Goal: Task Accomplishment & Management: Complete application form

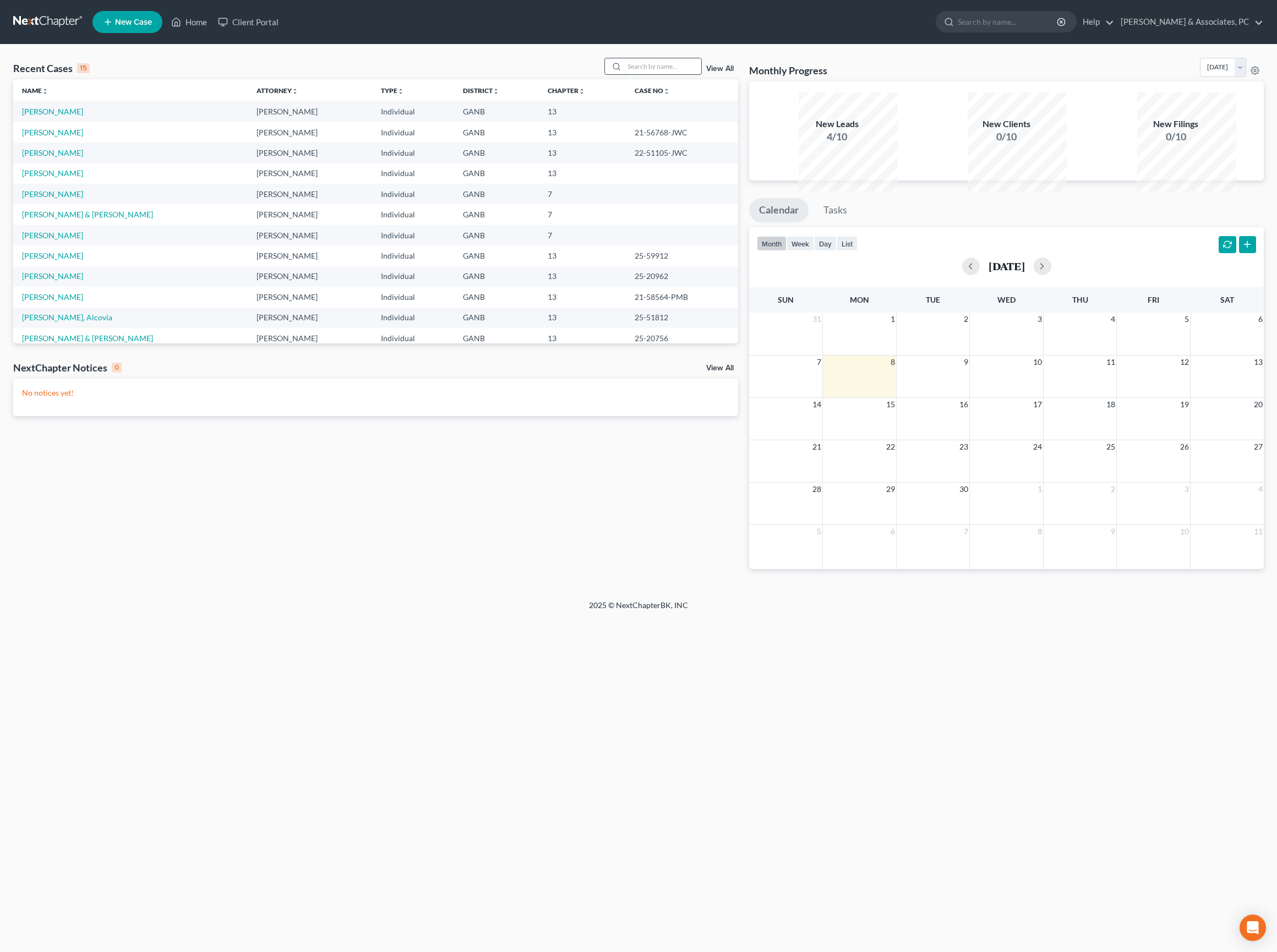
click at [642, 74] on input "search" at bounding box center [663, 67] width 78 height 16
type input "[PERSON_NAME]"
click at [76, 116] on link "[PERSON_NAME]" at bounding box center [52, 110] width 61 height 9
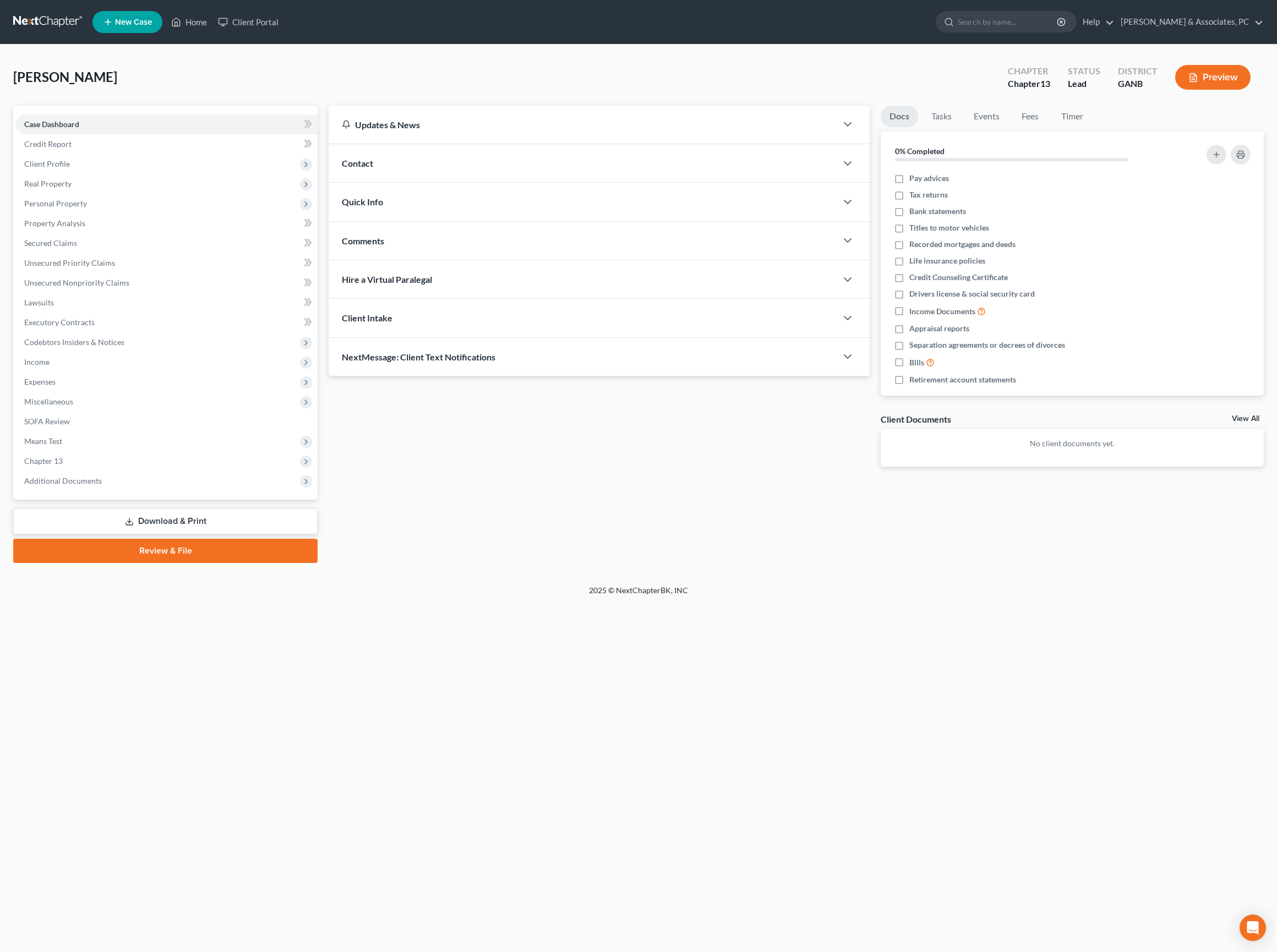
click at [190, 535] on link "Download & Print" at bounding box center [165, 522] width 304 height 26
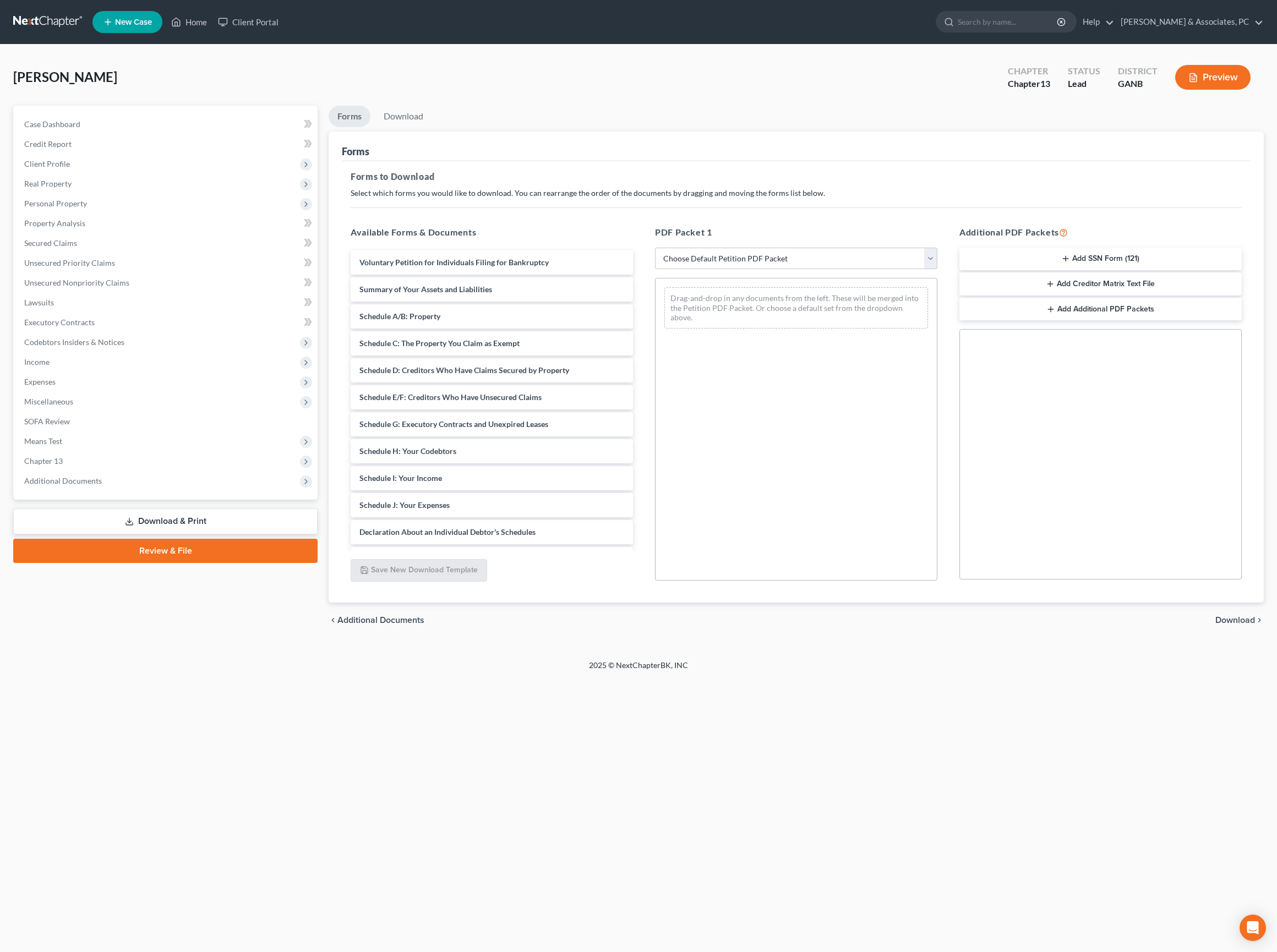
click at [1117, 270] on button "Add SSN Form (121)" at bounding box center [1100, 258] width 282 height 23
click at [1231, 625] on span "Download" at bounding box center [1235, 620] width 40 height 9
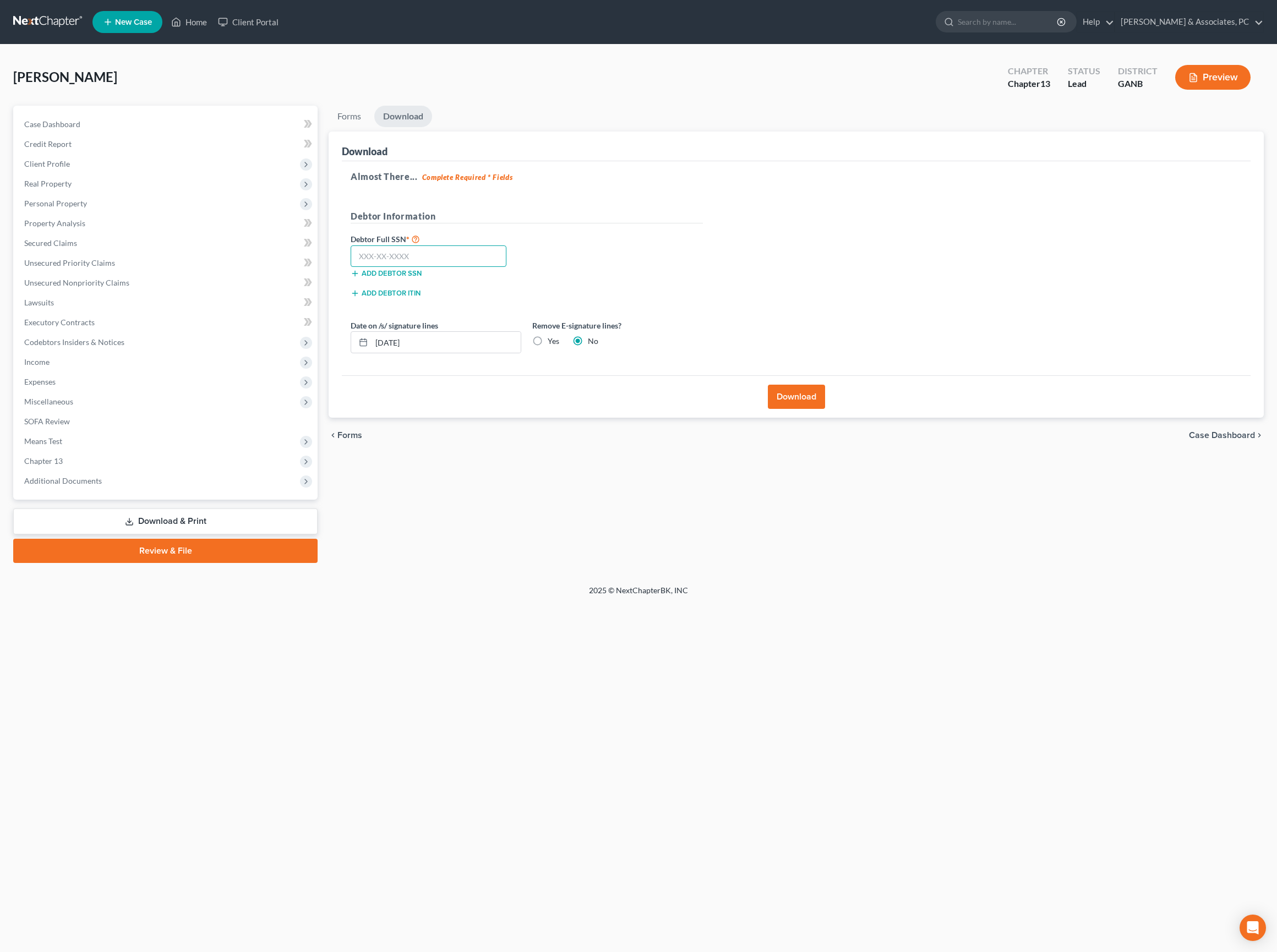
click at [462, 267] on input "text" at bounding box center [428, 256] width 156 height 22
paste input "255-63-7700"
type input "255-63-7700"
click at [764, 284] on div "Almost There... Complete Required * Fields Debtor Information Debtor Full SSN *…" at bounding box center [796, 268] width 908 height 215
click at [807, 409] on button "Download" at bounding box center [797, 397] width 58 height 24
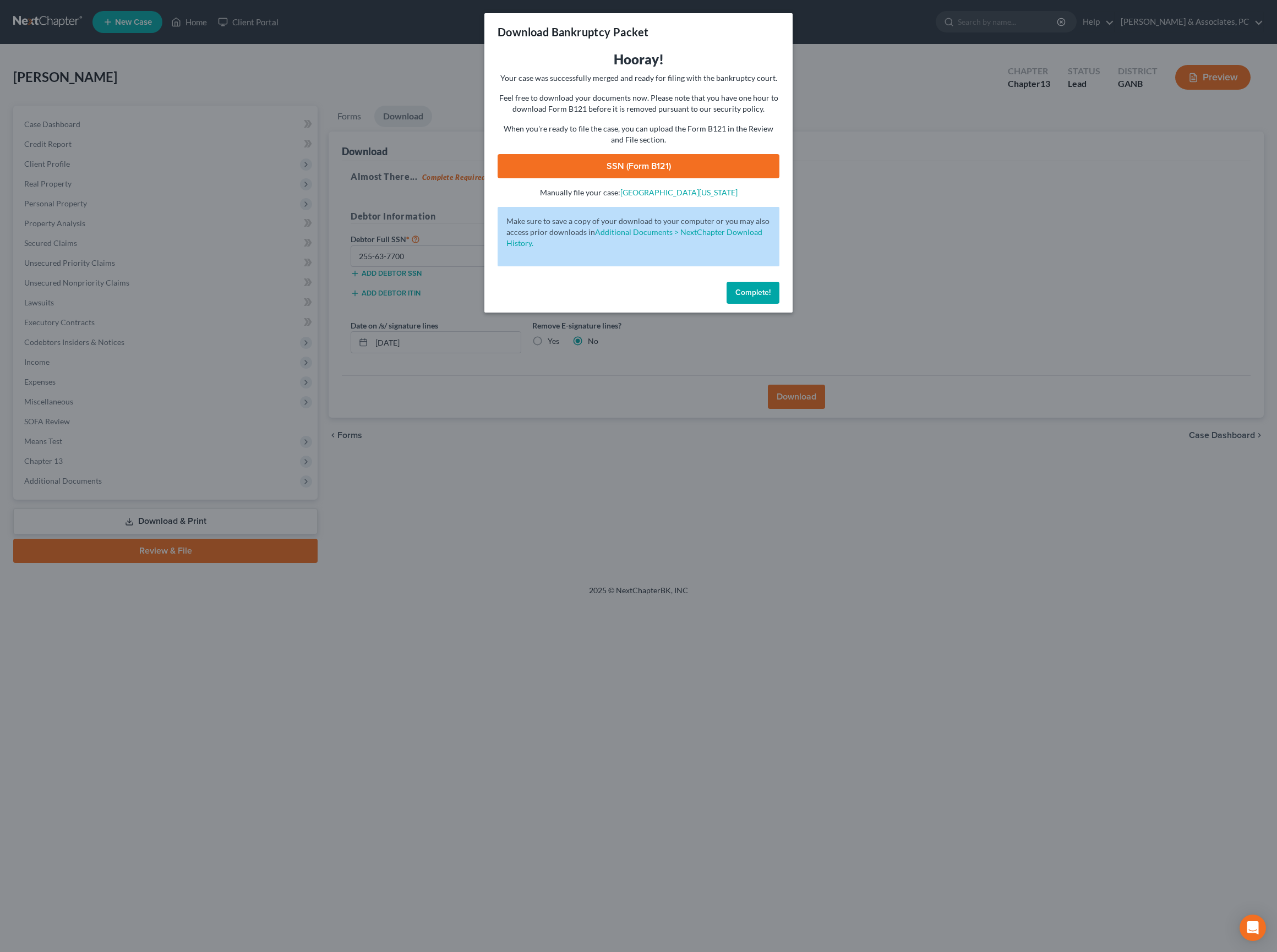
click at [659, 178] on link "SSN (Form B121)" at bounding box center [639, 166] width 282 height 24
click at [770, 297] on span "Complete!" at bounding box center [752, 292] width 35 height 9
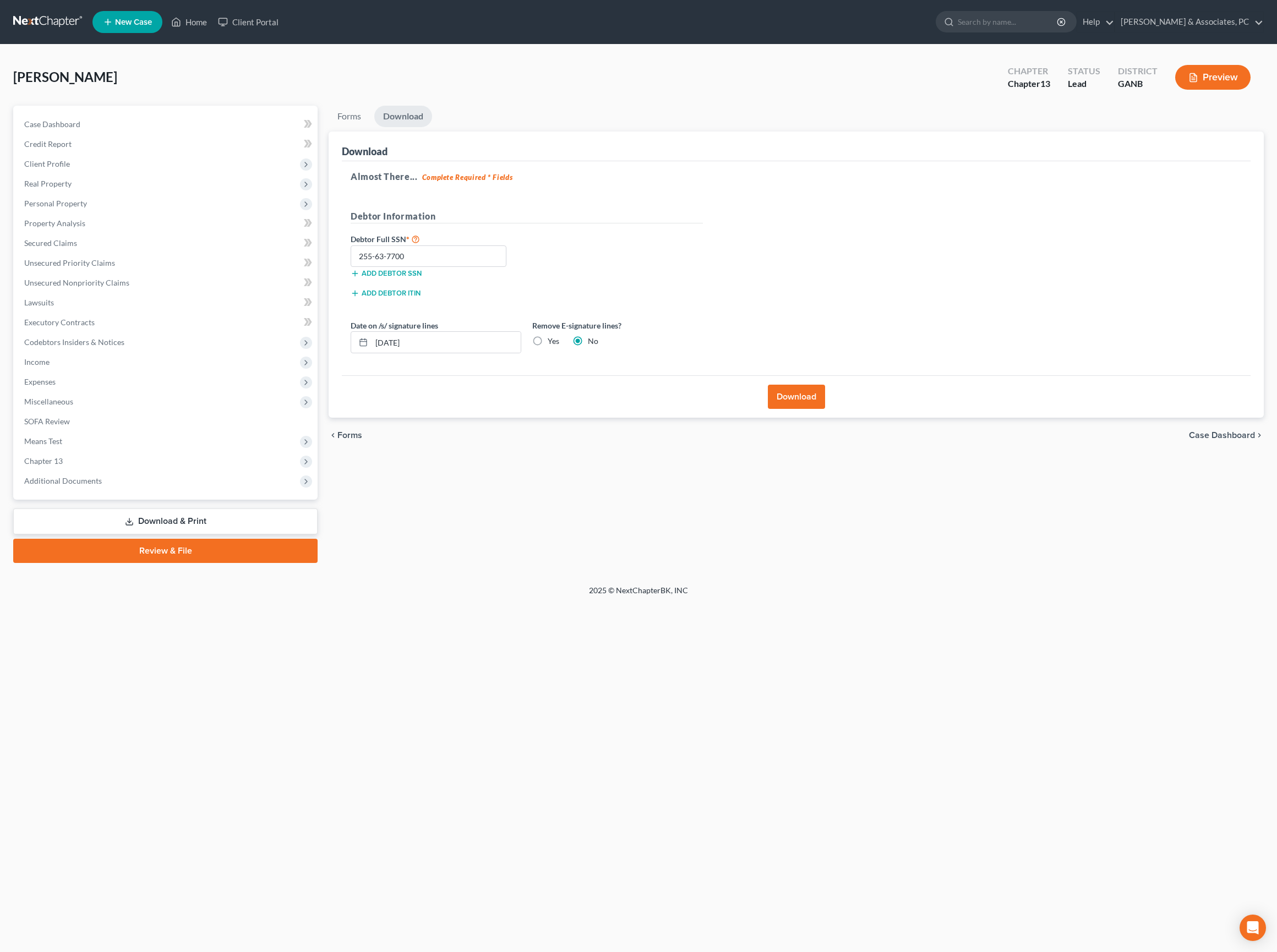
click at [955, 605] on footer "2025 © NextChapterBK, INC" at bounding box center [638, 595] width 1277 height 20
click at [214, 563] on link "Review & File" at bounding box center [165, 551] width 304 height 24
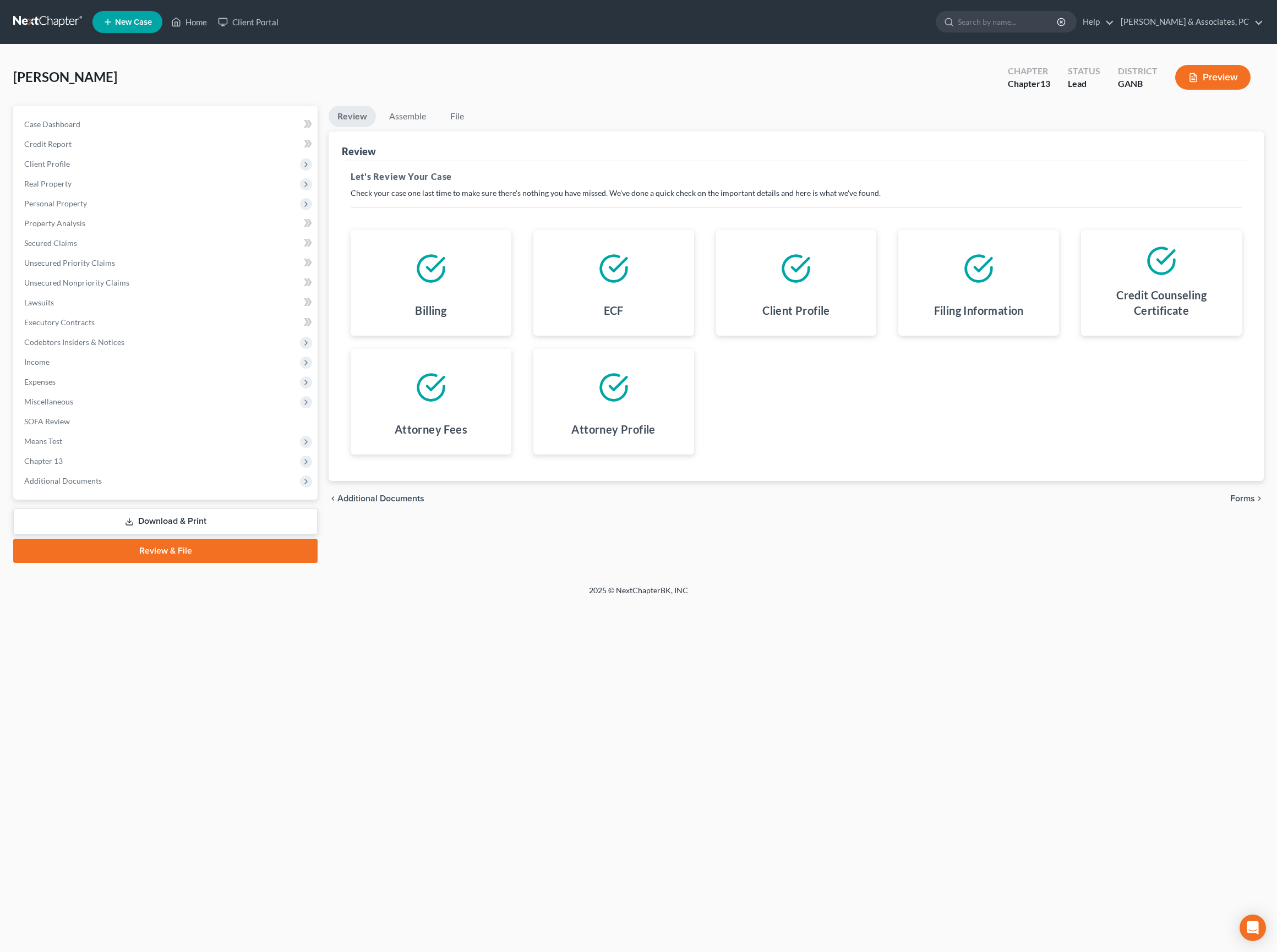
click at [1243, 503] on span "Forms" at bounding box center [1242, 498] width 25 height 9
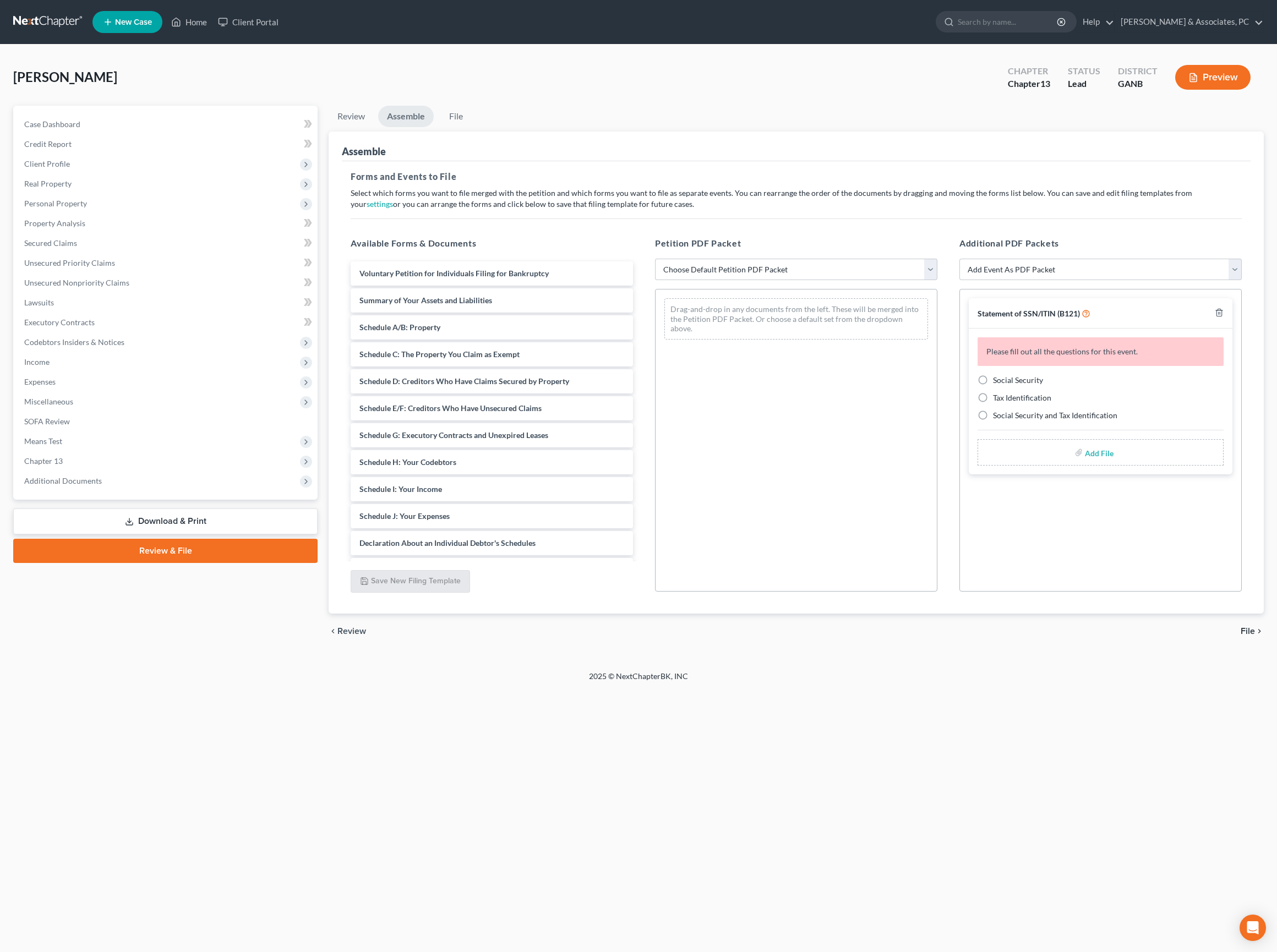
click at [993, 386] on label "Social Security" at bounding box center [1018, 380] width 50 height 11
click at [998, 382] on input "Social Security" at bounding box center [1001, 378] width 7 height 7
radio input "true"
select select "0"
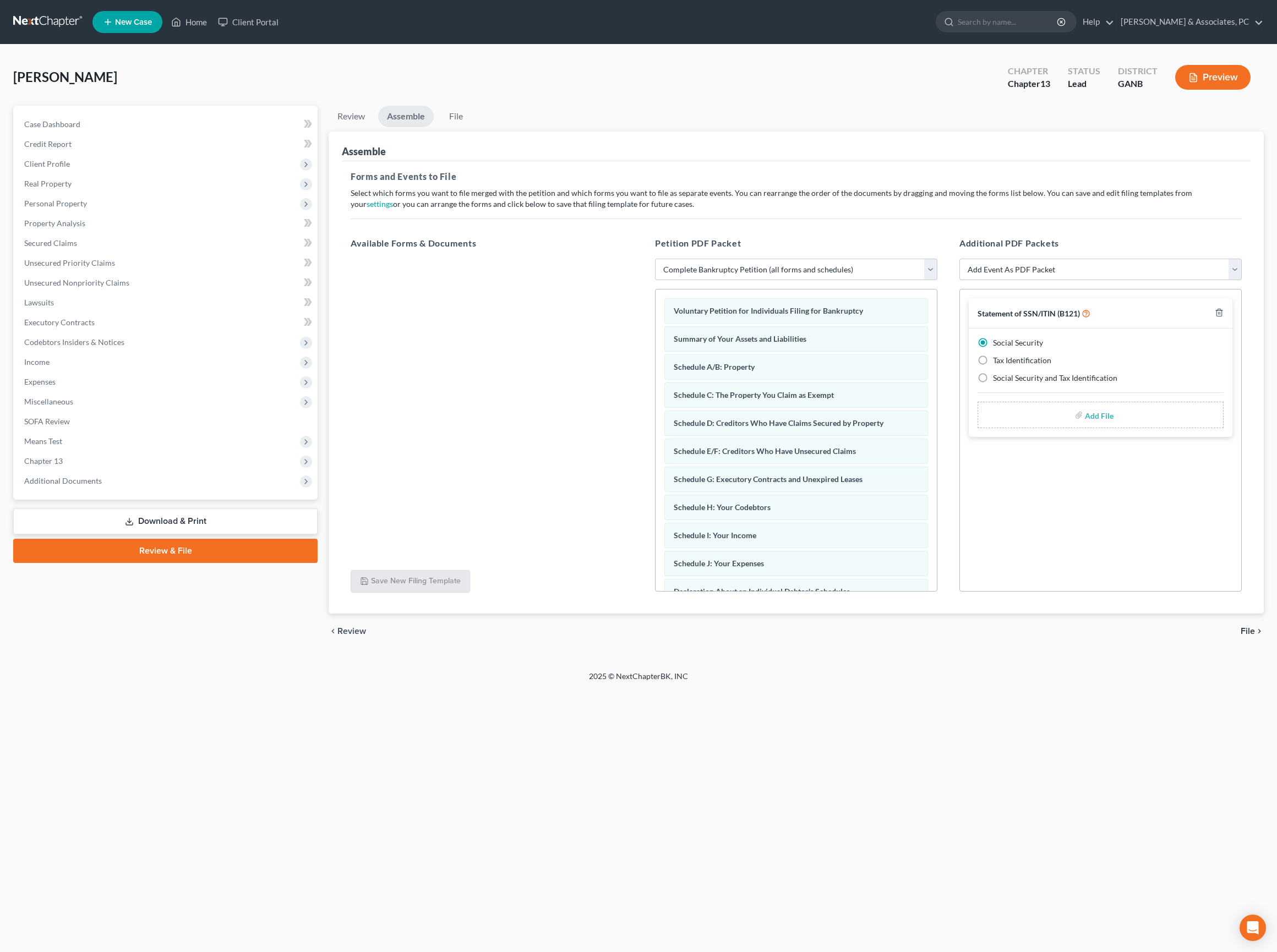
click at [1241, 636] on span "File" at bounding box center [1247, 631] width 14 height 9
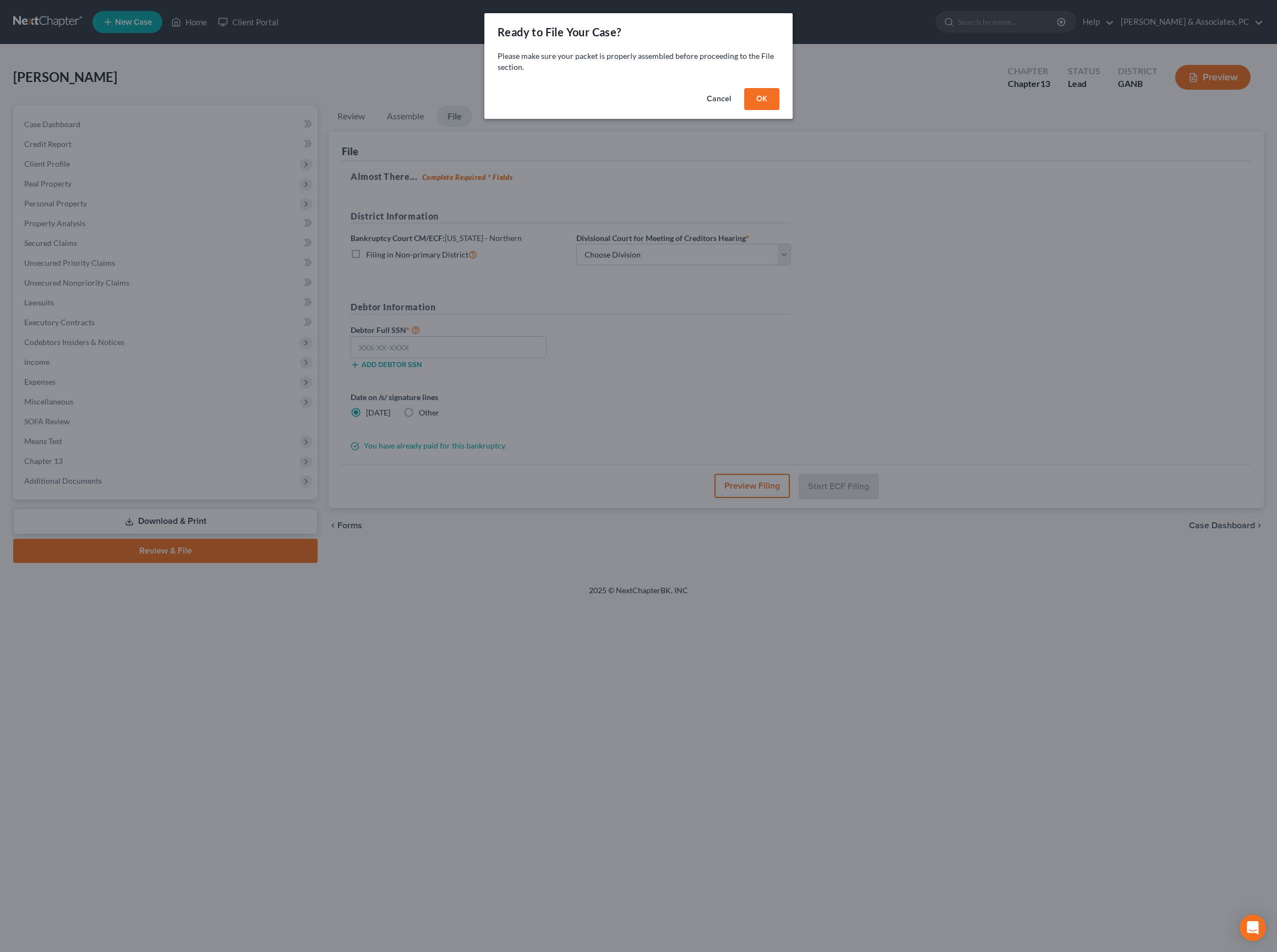
click at [779, 110] on button "OK" at bounding box center [761, 99] width 35 height 22
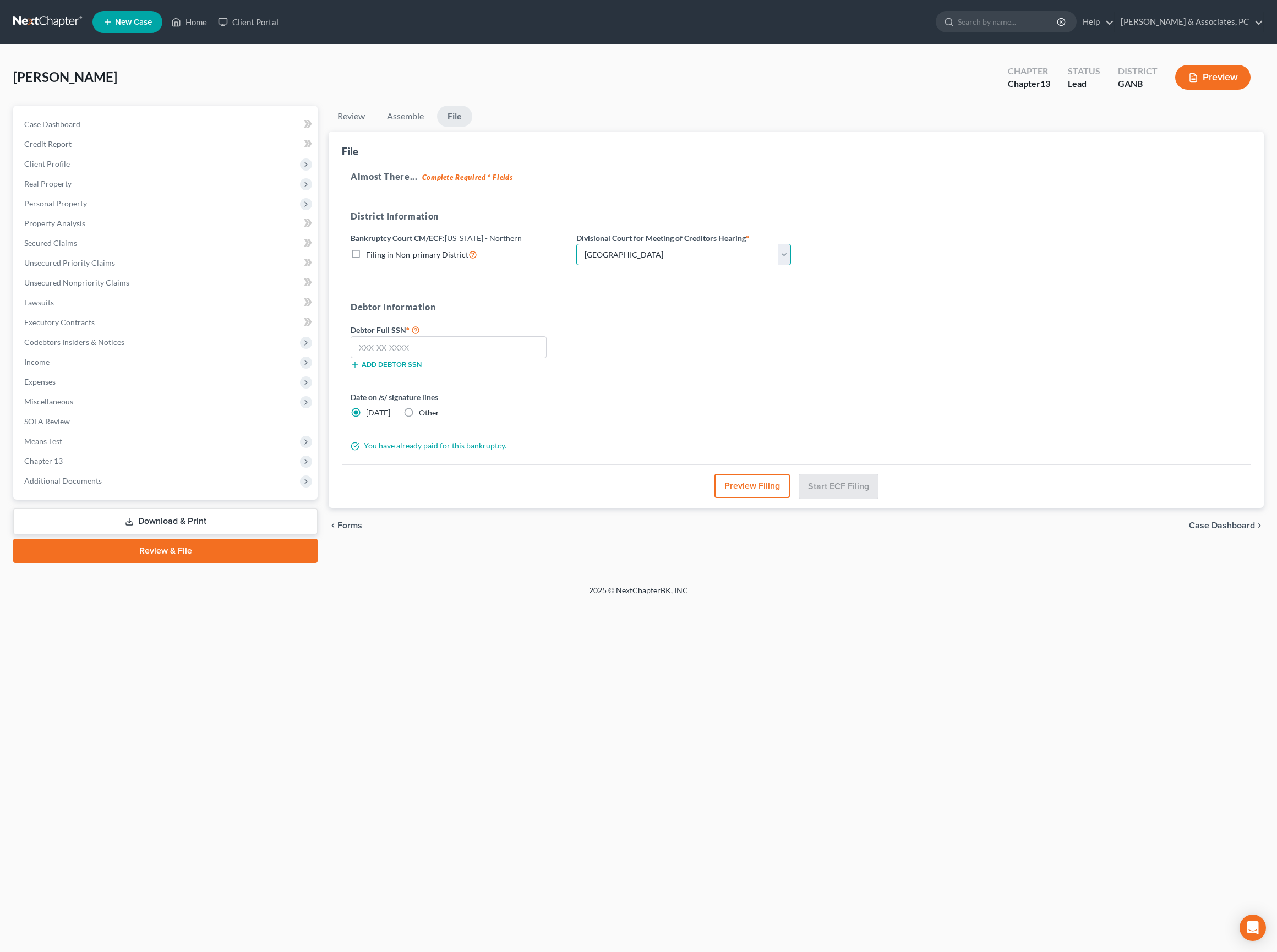
select select "2"
click at [505, 359] on input "text" at bounding box center [448, 347] width 196 height 22
paste input "255-63-7700"
type input "255-63-7700"
click at [878, 416] on div "Almost There... Complete Required * Fields District Information Bankruptcy Cour…" at bounding box center [796, 313] width 908 height 304
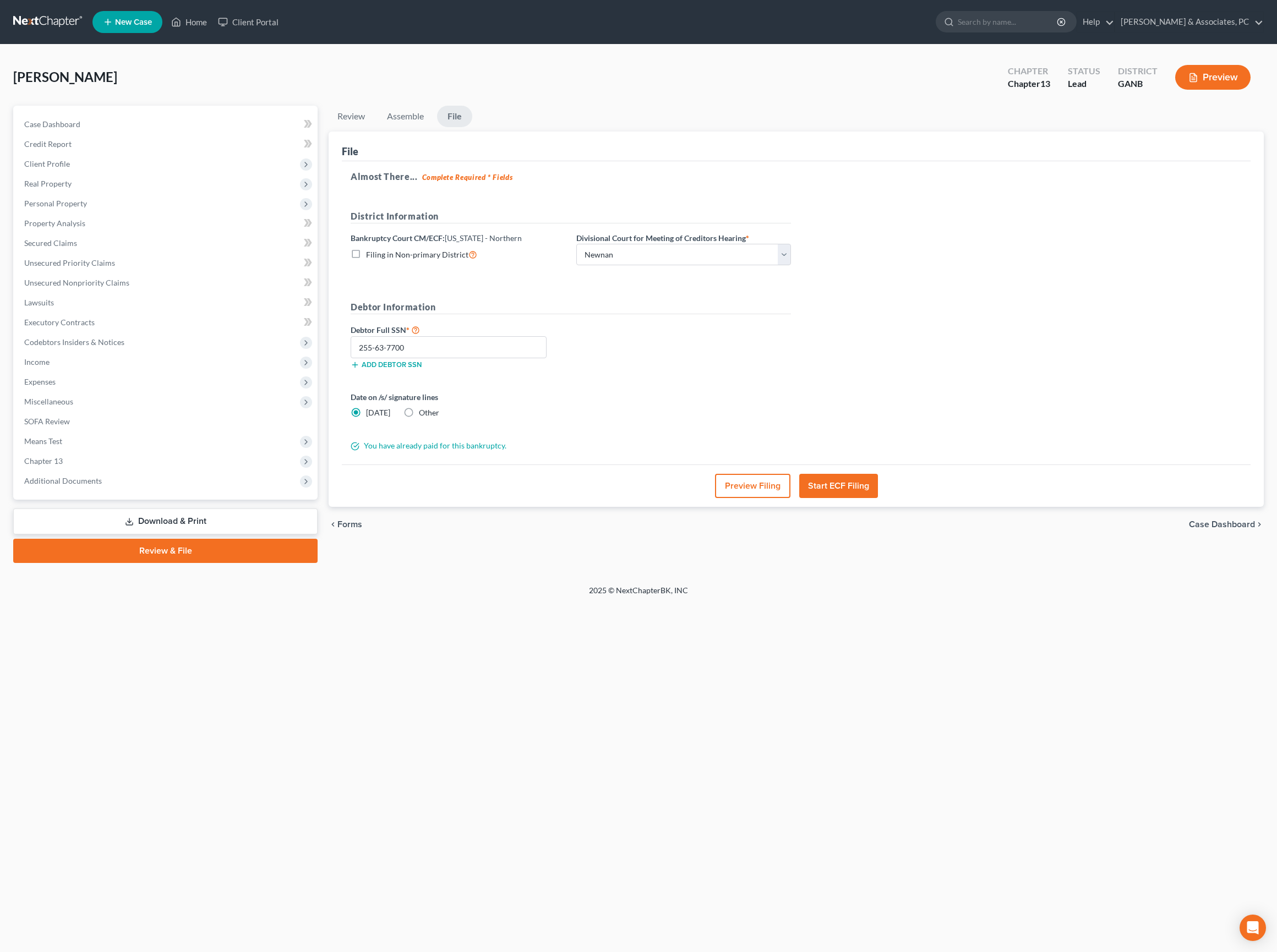
click at [852, 498] on button "Start ECF Filing" at bounding box center [838, 486] width 79 height 24
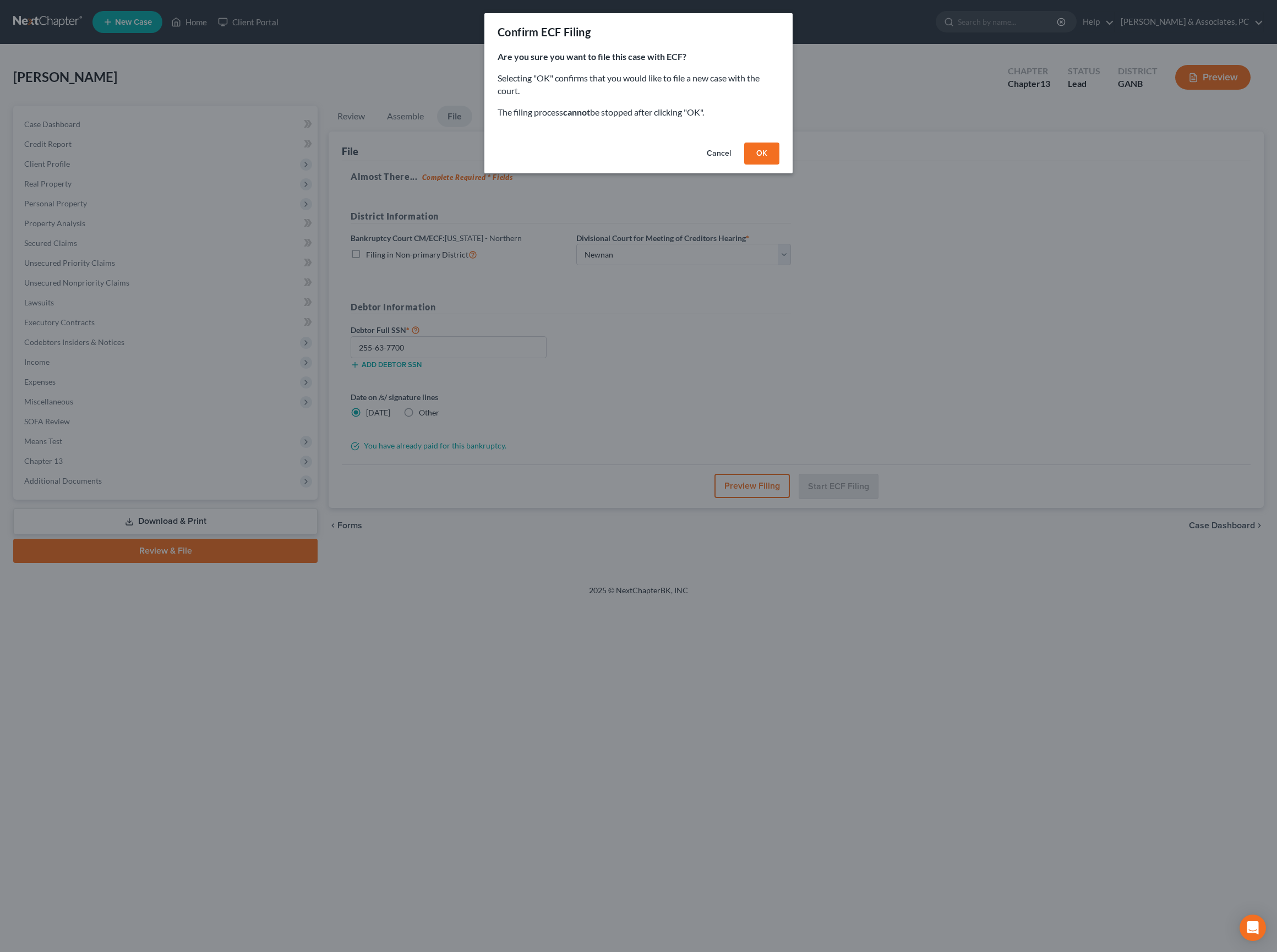
click at [779, 163] on button "OK" at bounding box center [761, 153] width 35 height 22
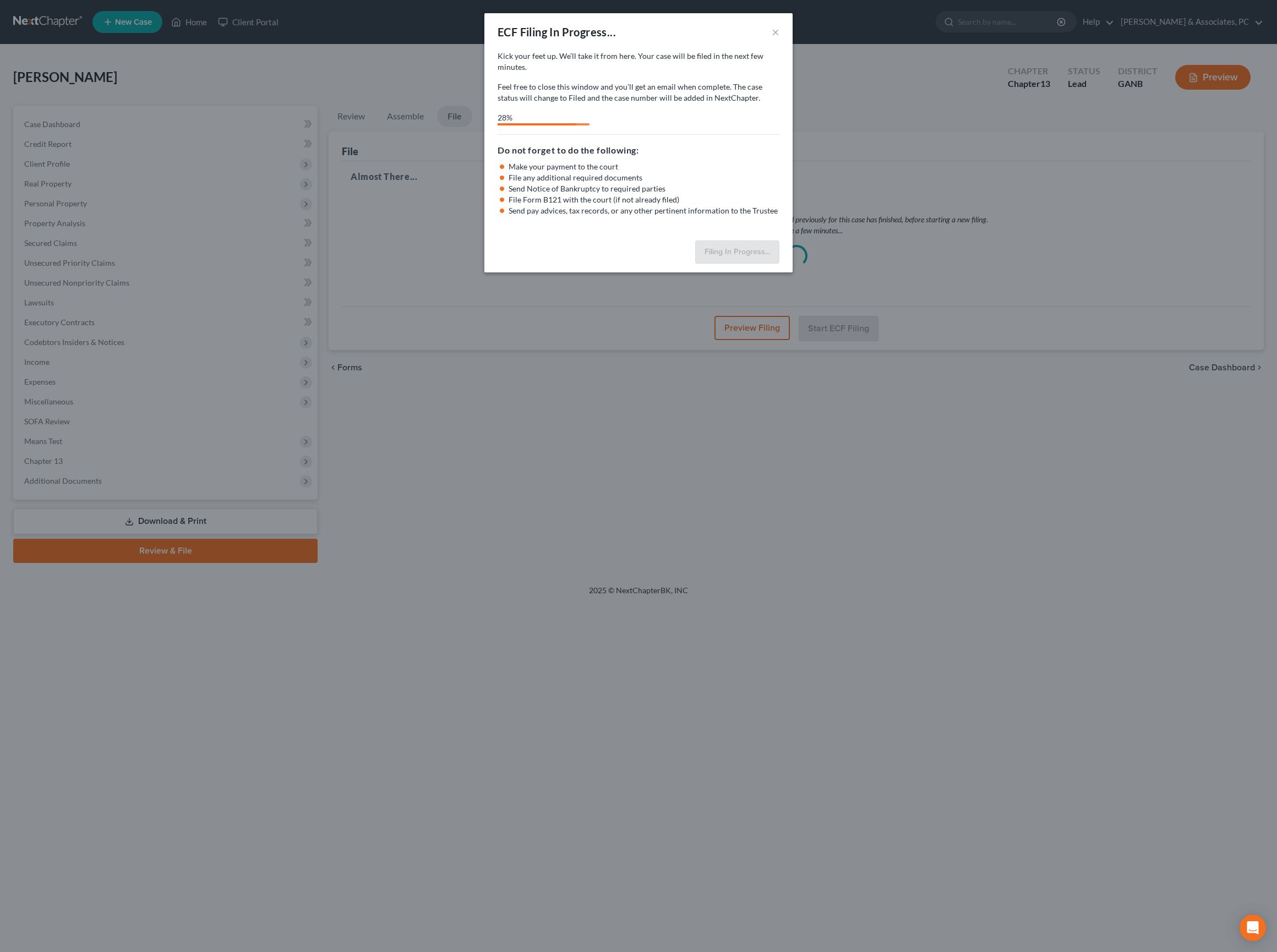
select select "2"
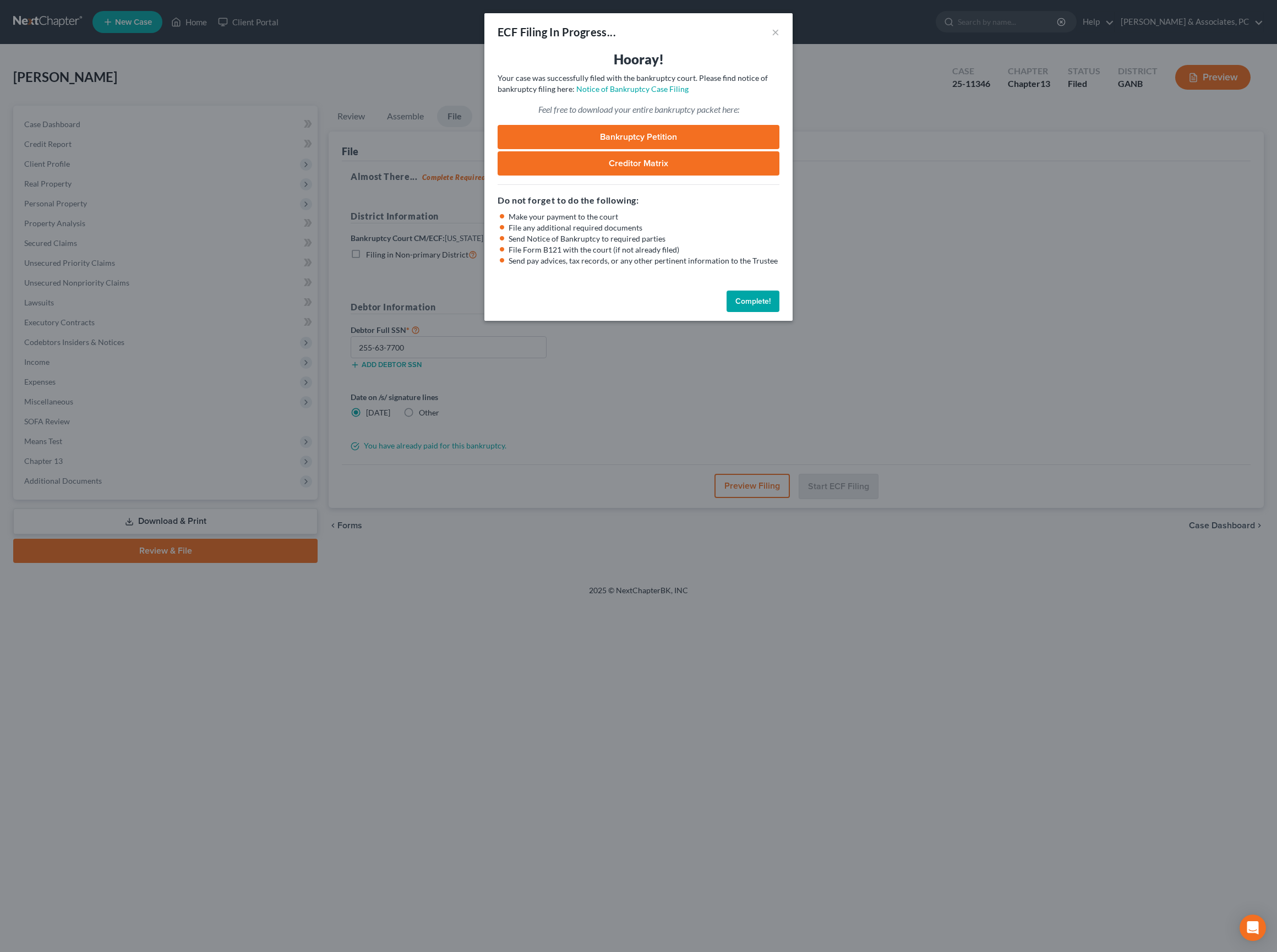
click at [677, 146] on link "Bankruptcy Petition" at bounding box center [639, 137] width 282 height 24
click at [773, 313] on button "Complete!" at bounding box center [752, 301] width 53 height 22
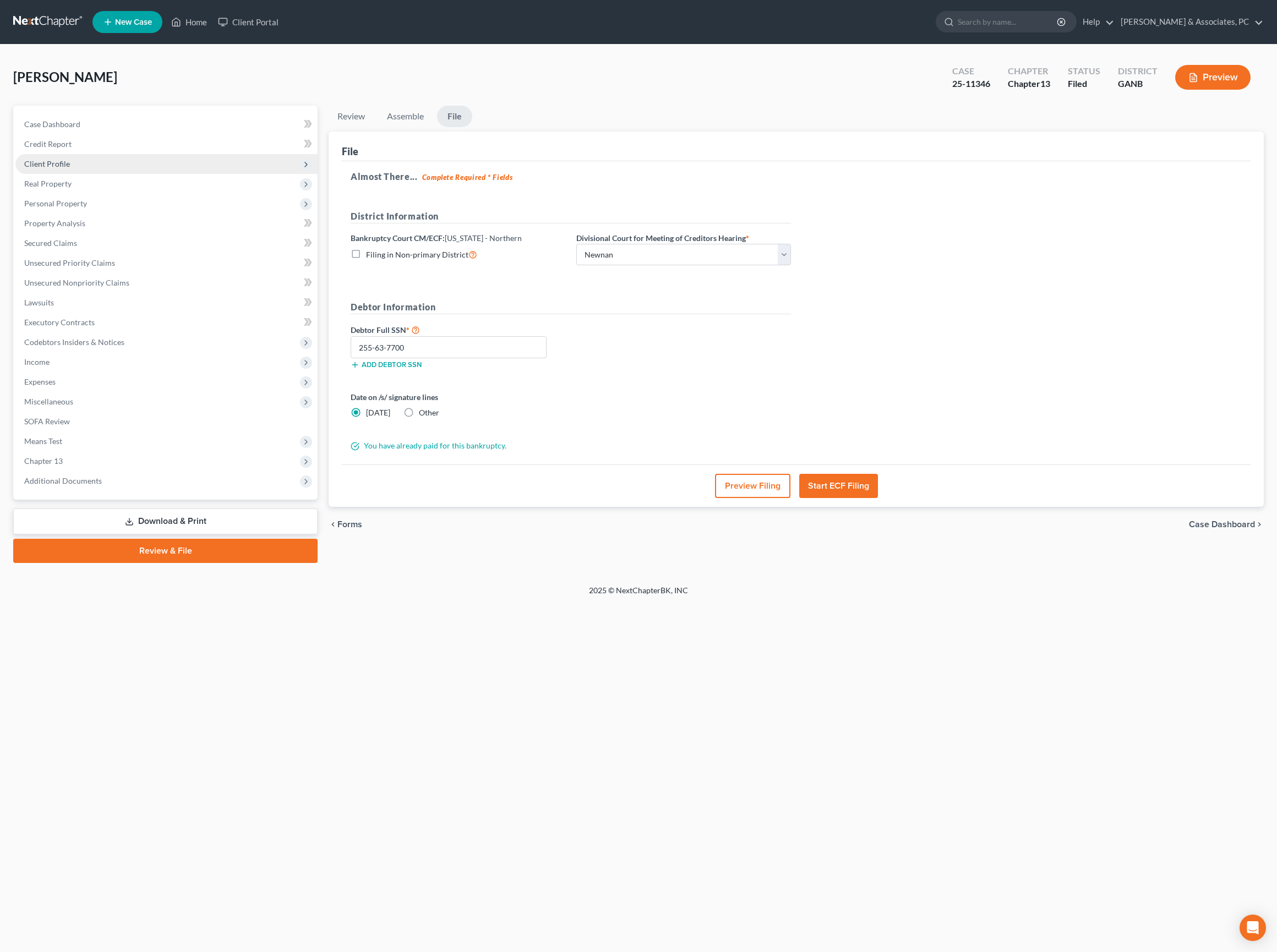
click at [70, 168] on span "Client Profile" at bounding box center [47, 163] width 46 height 9
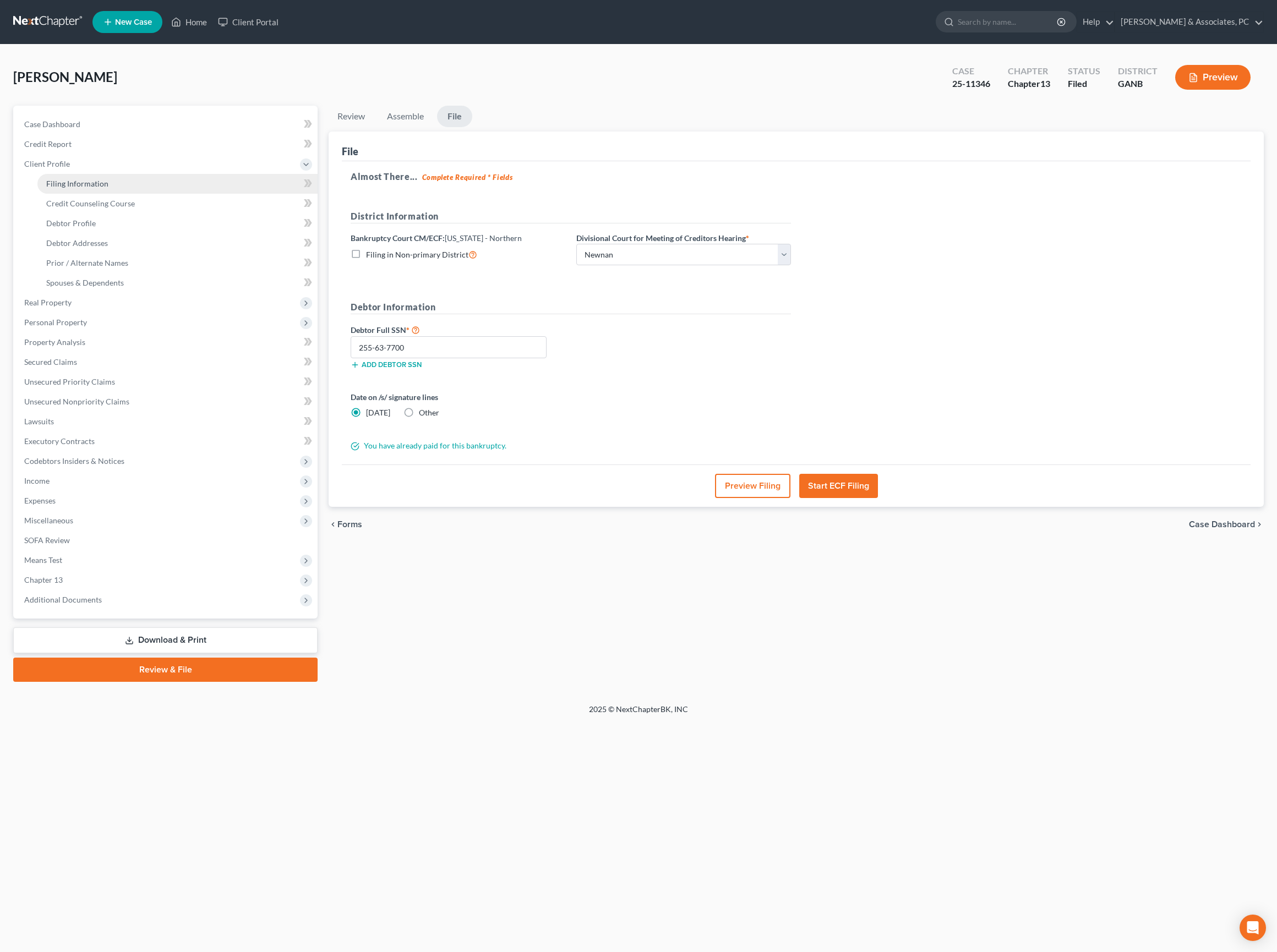
click at [79, 188] on span "Filing Information" at bounding box center [78, 183] width 63 height 9
select select "1"
select select "0"
select select "3"
select select "19"
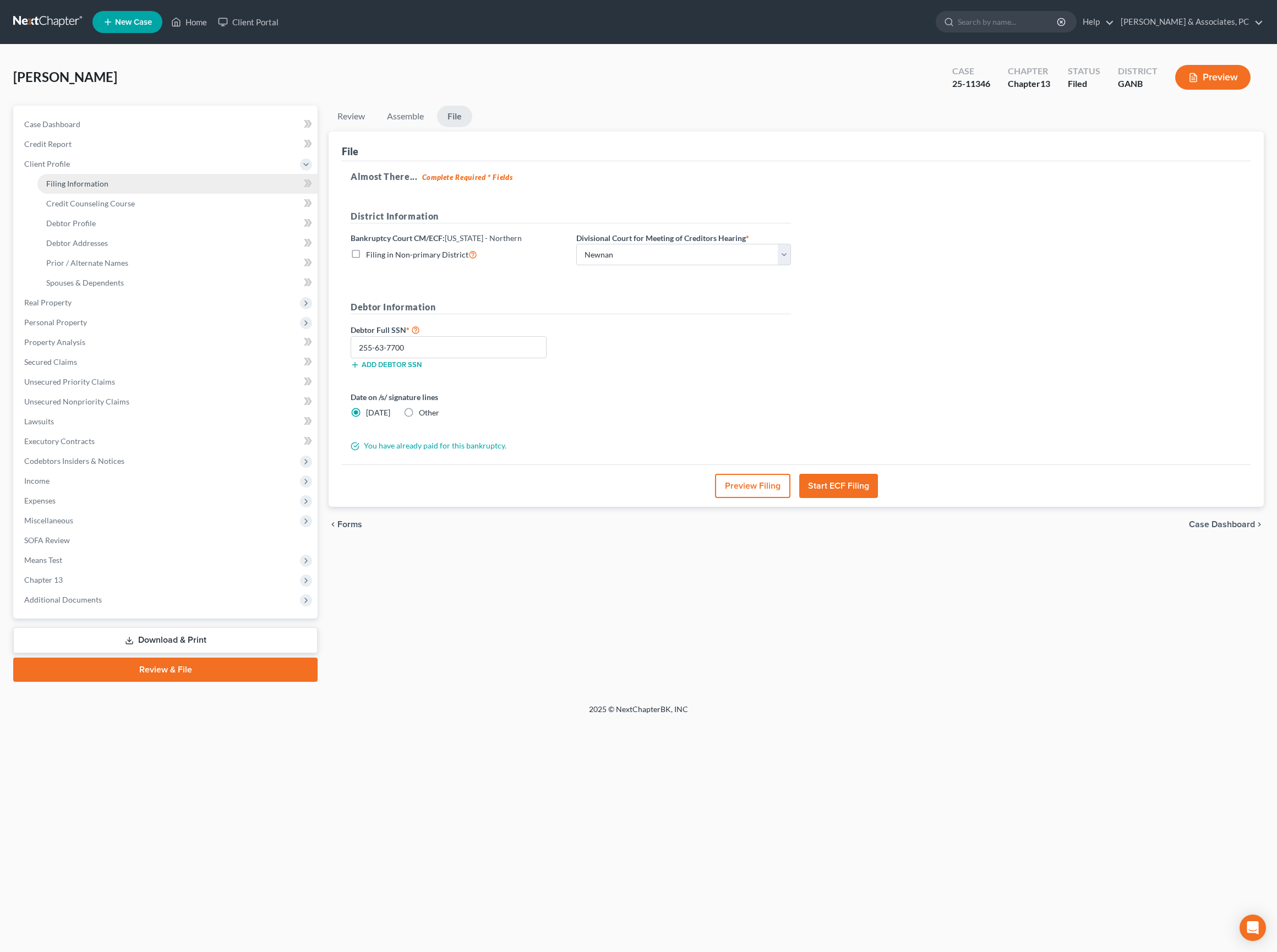
select select "0"
select select "10"
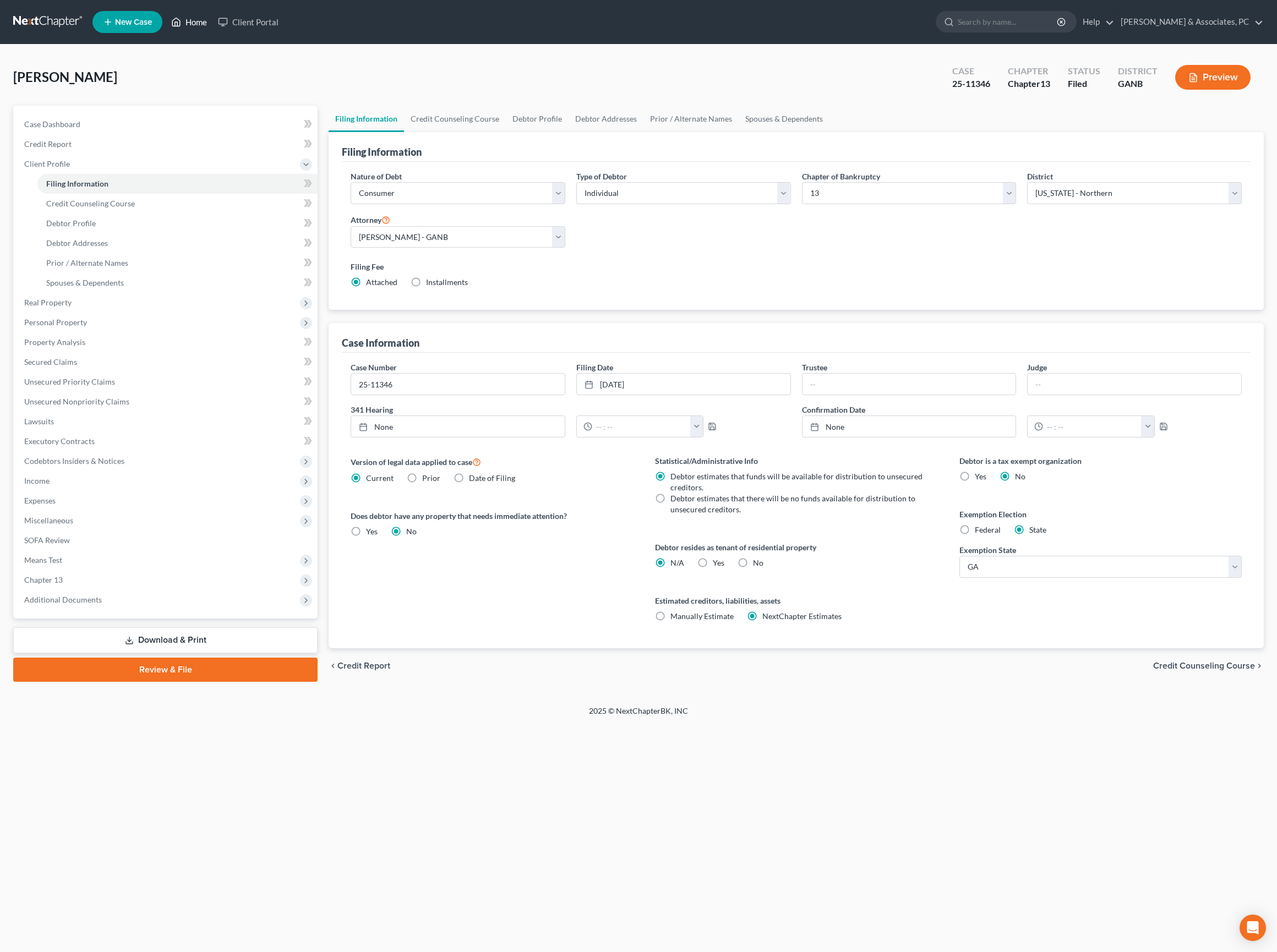
click at [213, 29] on link "Home" at bounding box center [189, 22] width 47 height 20
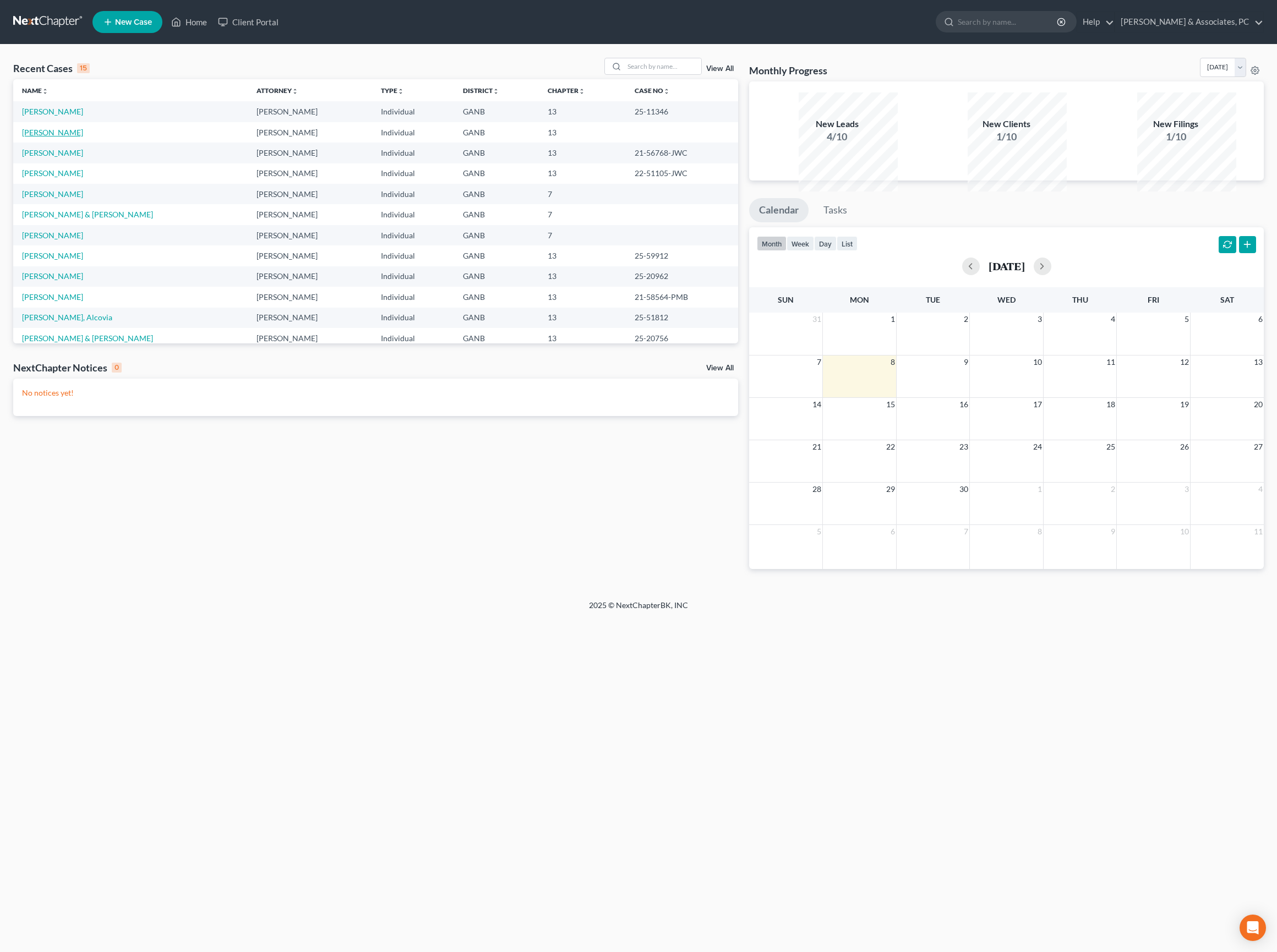
click at [83, 137] on link "[PERSON_NAME]" at bounding box center [52, 131] width 61 height 9
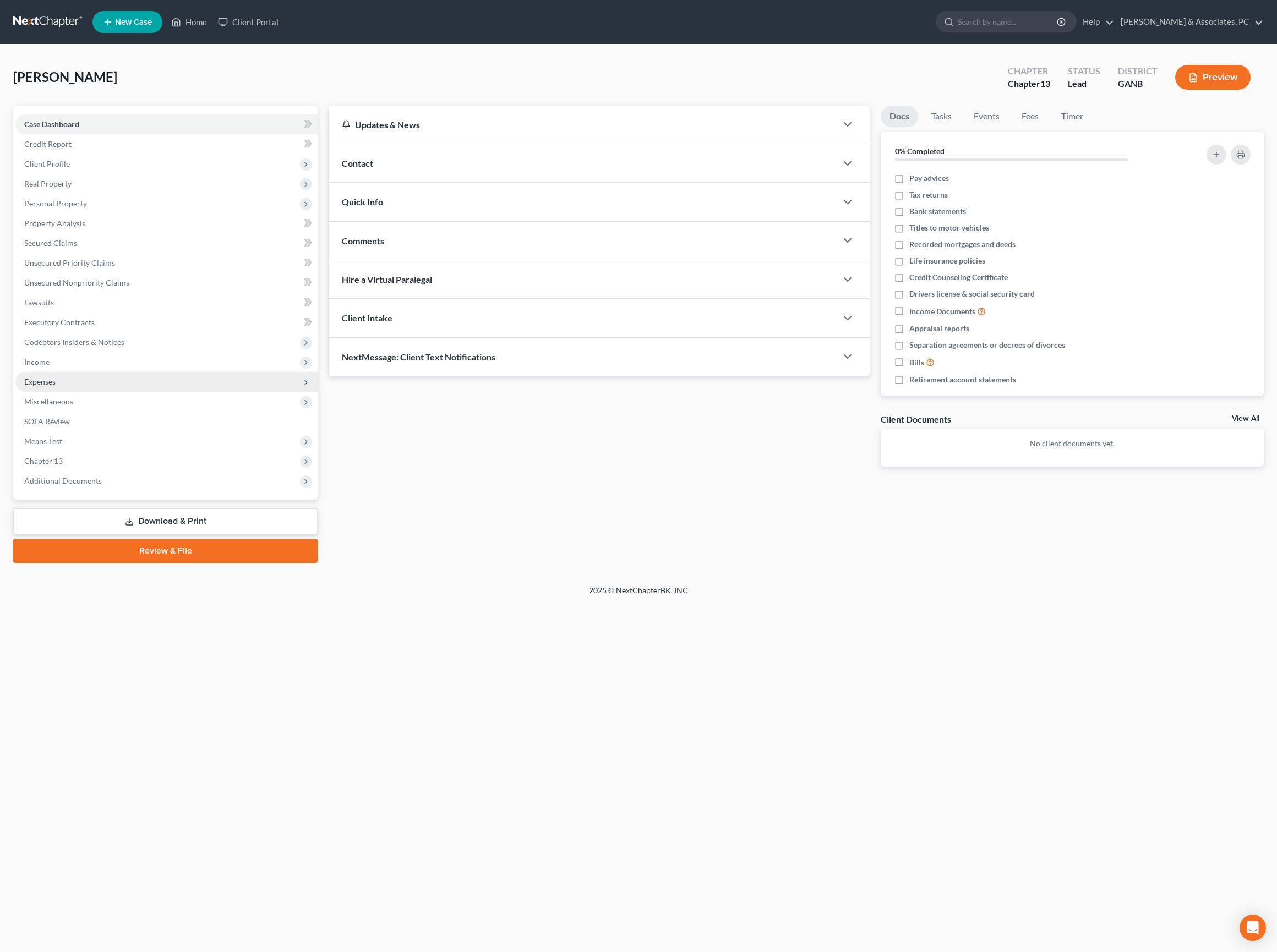
click at [81, 392] on span "Expenses" at bounding box center [167, 382] width 302 height 20
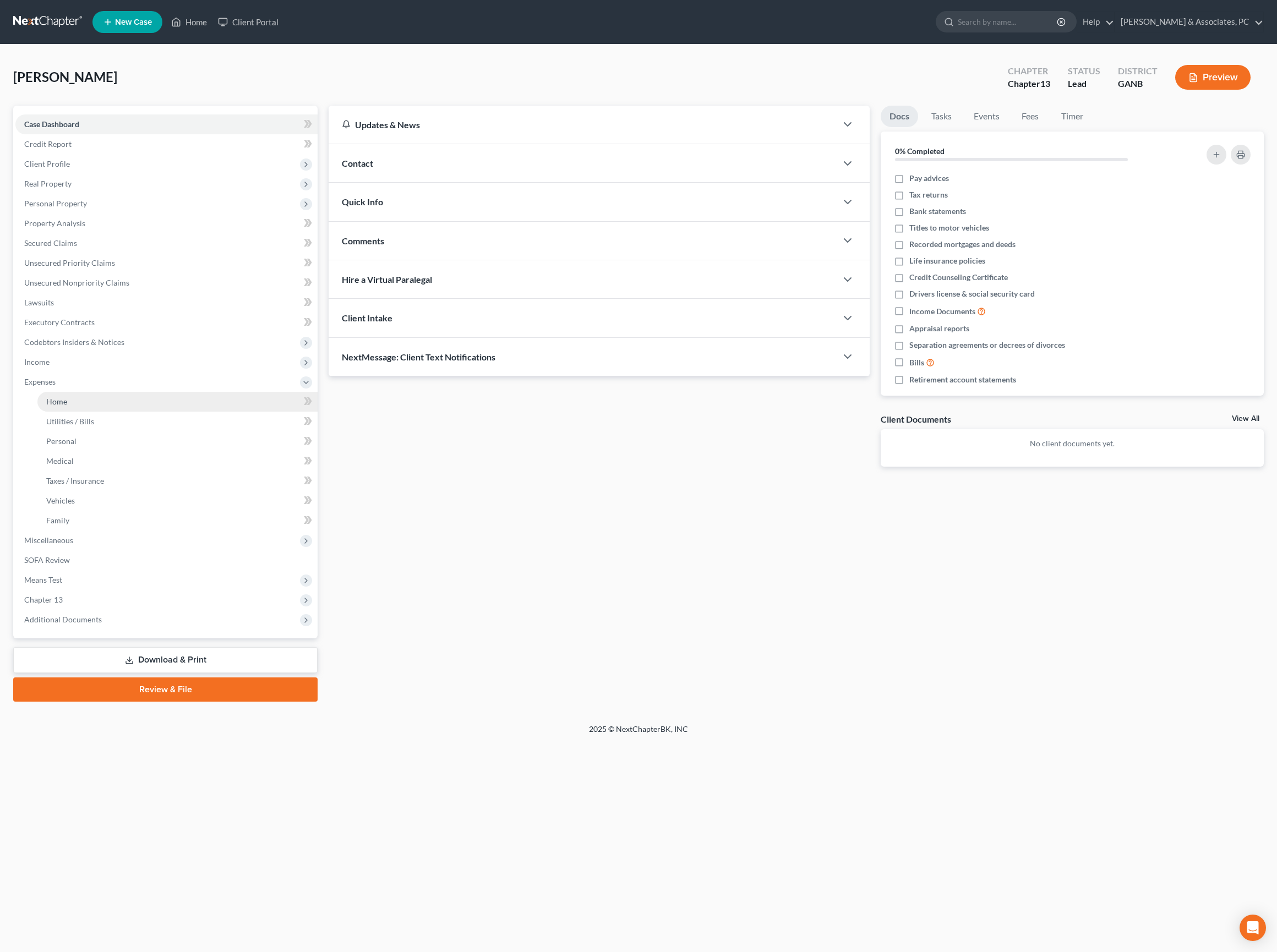
click at [84, 411] on link "Home" at bounding box center [178, 401] width 280 height 20
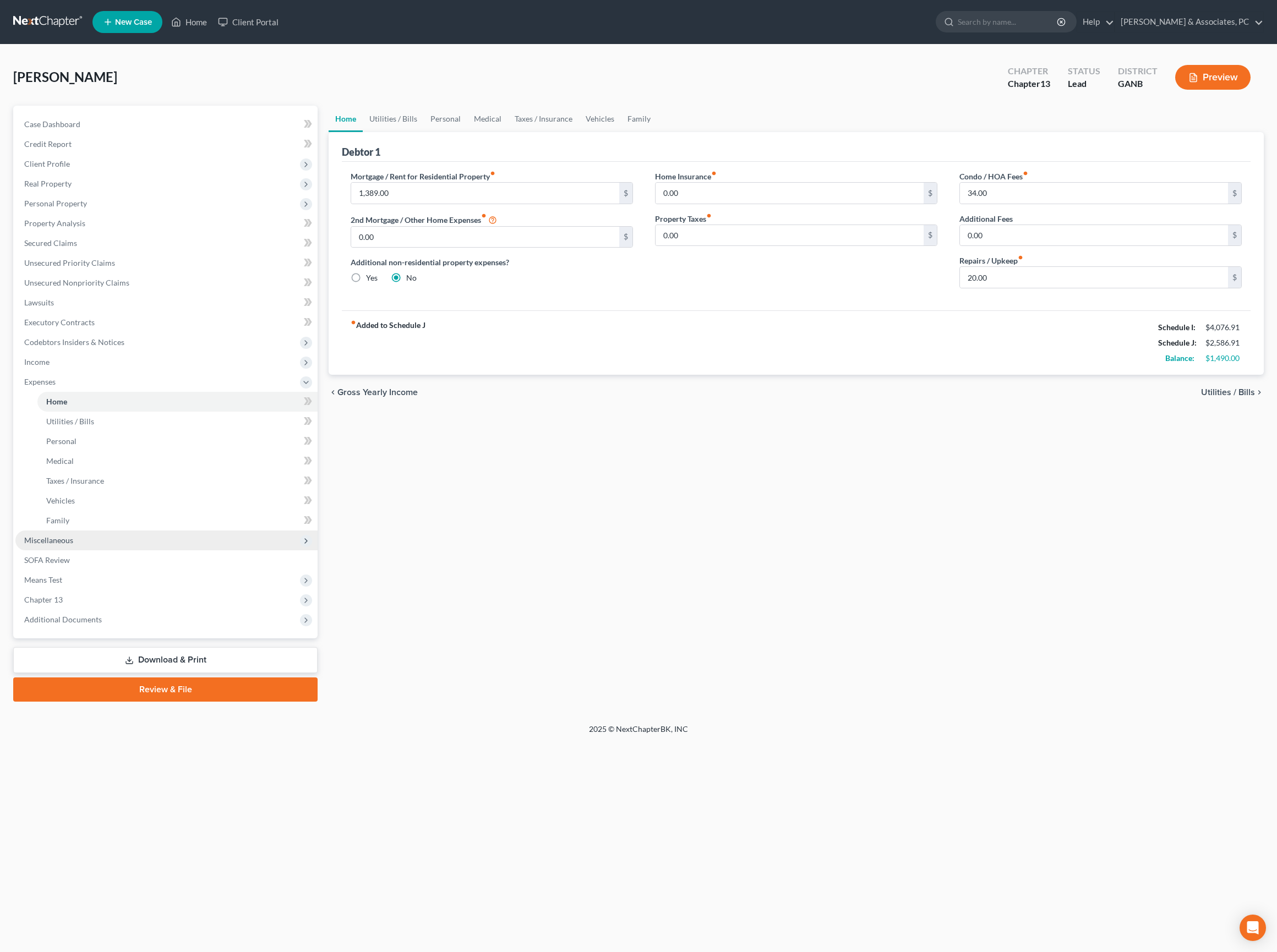
click at [74, 545] on span "Miscellaneous" at bounding box center [48, 540] width 49 height 9
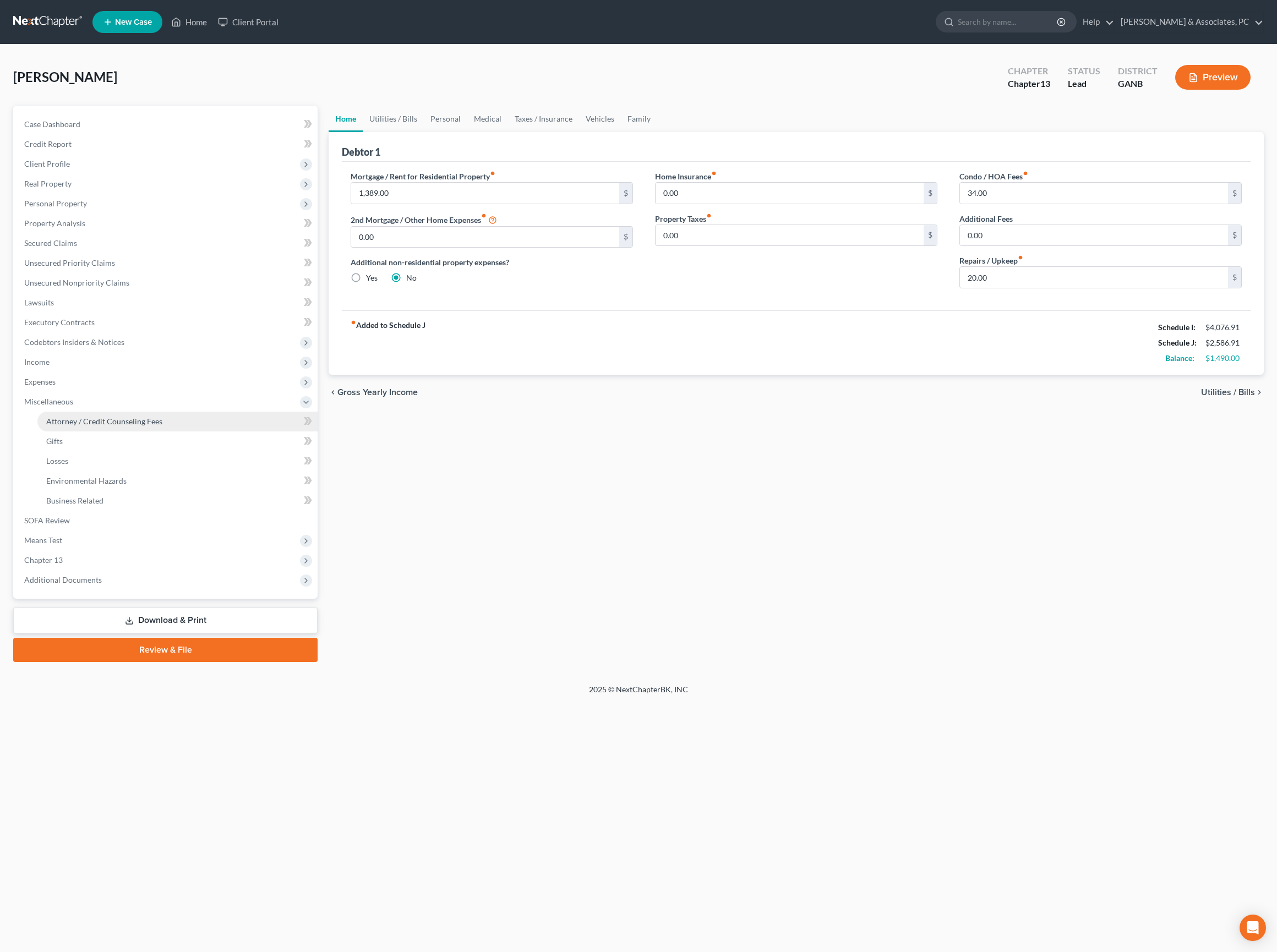
click at [109, 431] on link "Attorney / Credit Counseling Fees" at bounding box center [178, 421] width 280 height 20
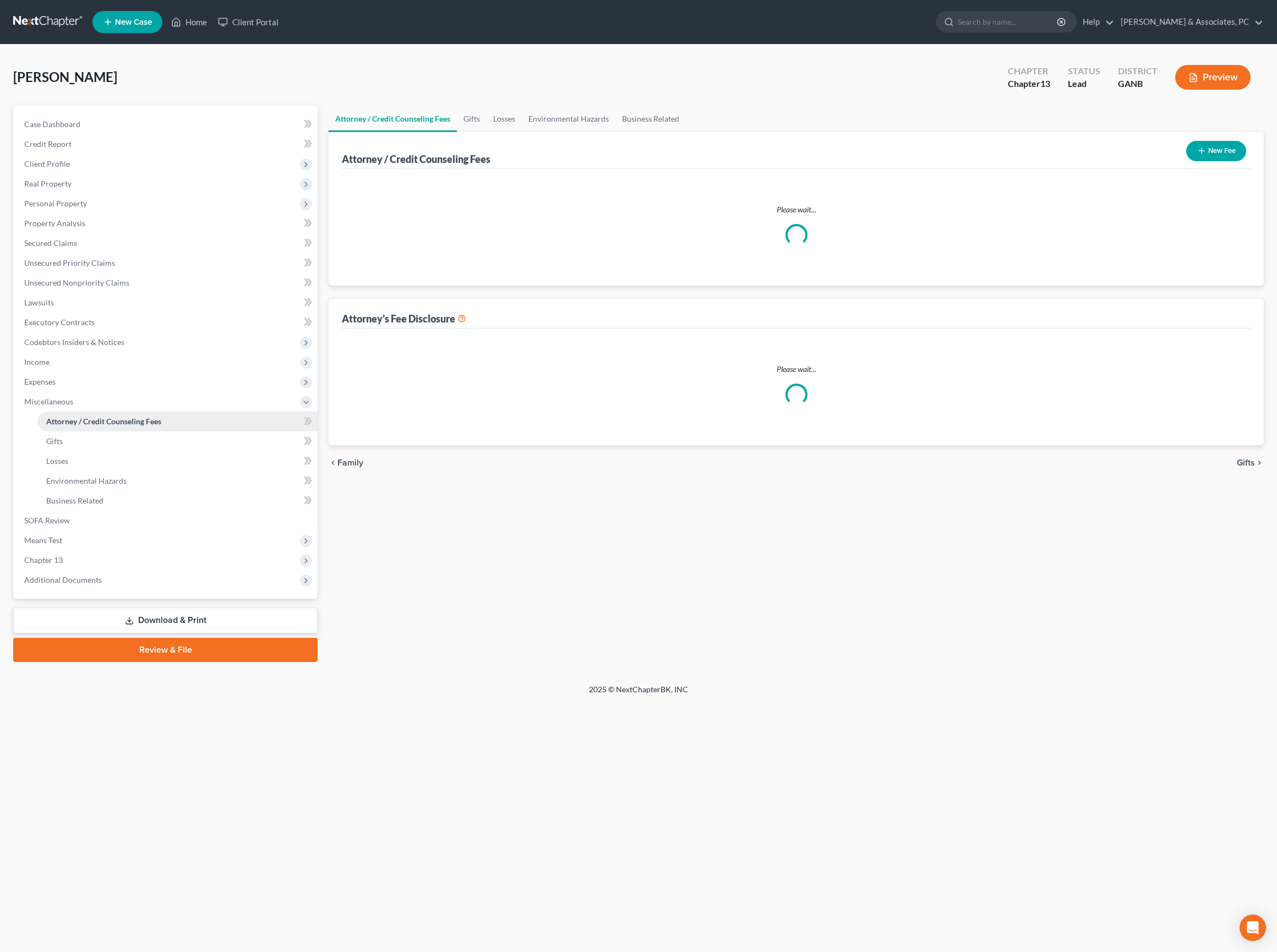
select select "8"
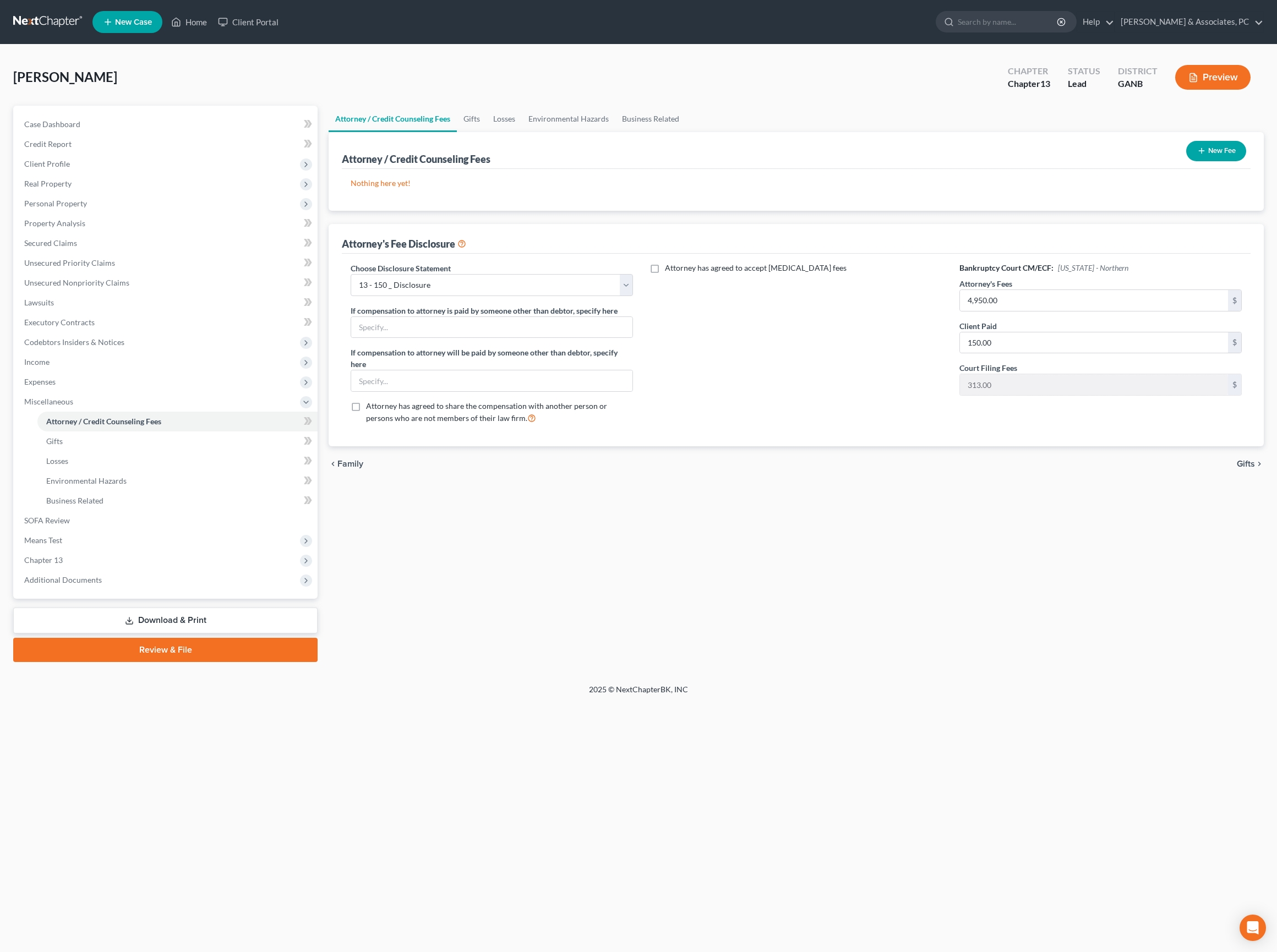
click at [185, 633] on link "Download & Print" at bounding box center [165, 620] width 304 height 26
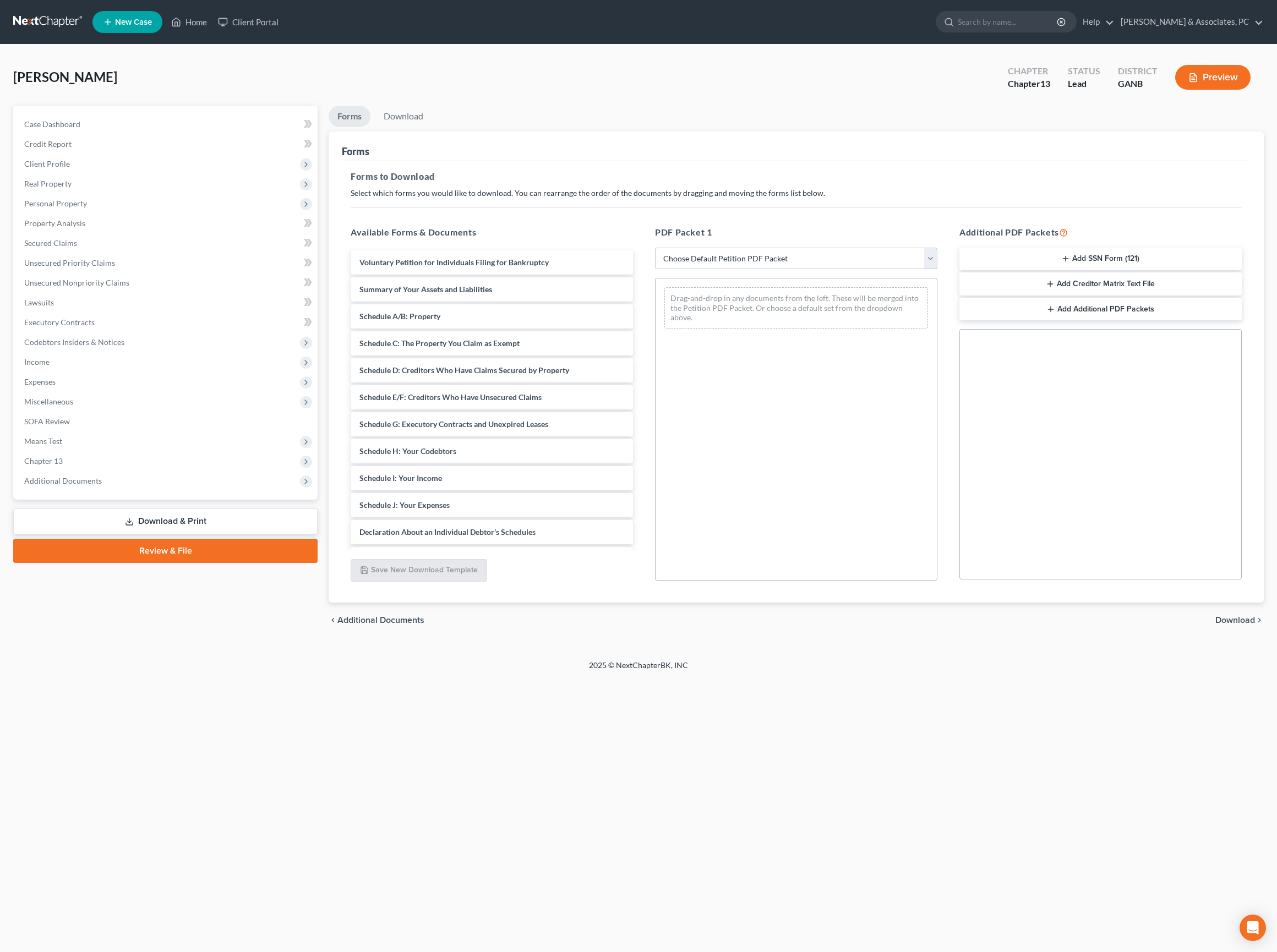
click at [1114, 270] on button "Add SSN Form (121)" at bounding box center [1100, 258] width 282 height 23
click at [1230, 625] on span "Download" at bounding box center [1235, 620] width 40 height 9
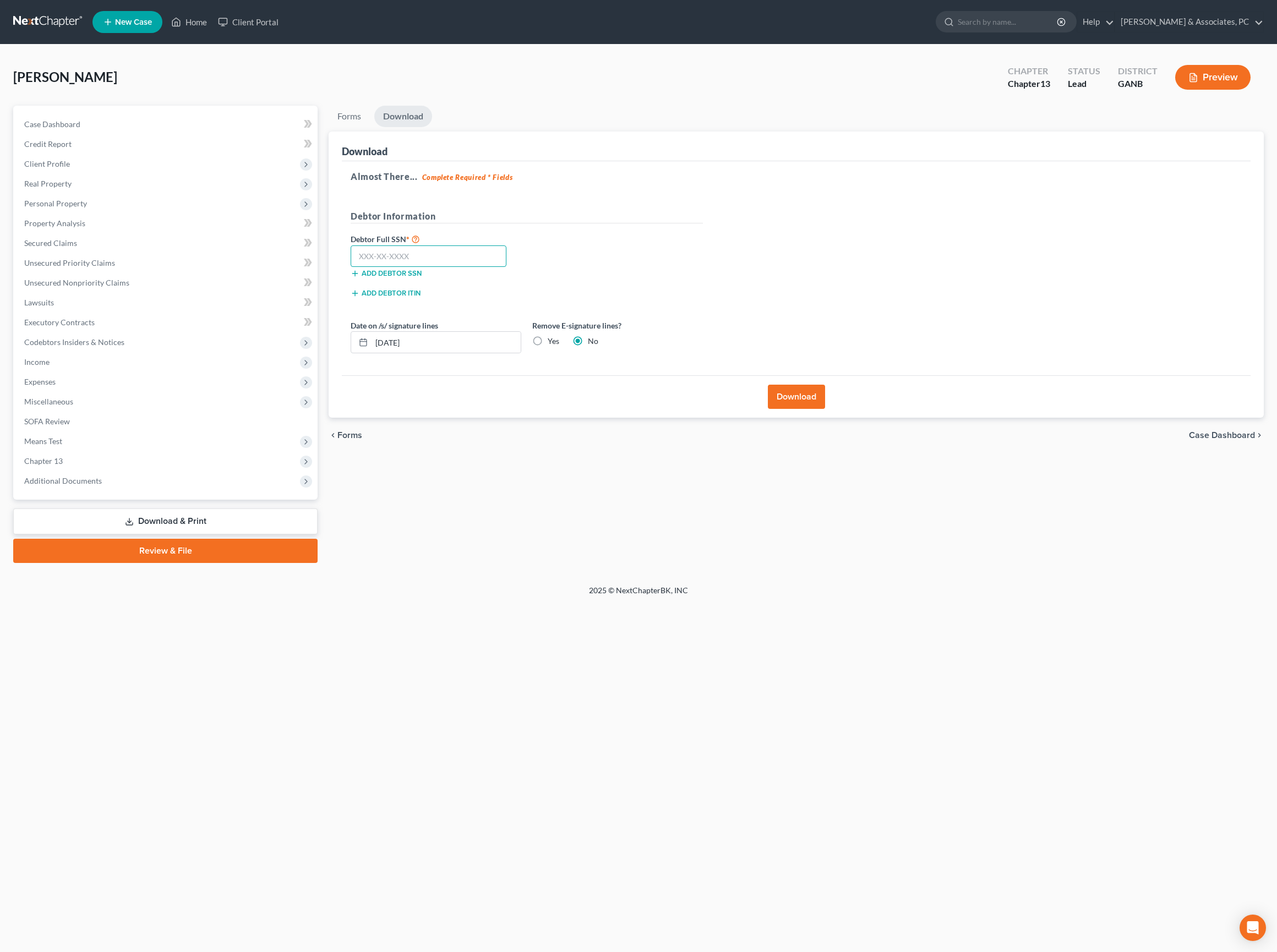
click at [447, 267] on input "text" at bounding box center [428, 256] width 156 height 22
paste input "522-31-6103"
type input "522-31-6103"
click at [667, 287] on div "Debtor Full SSN * 522-31-6103 Add debtor SSN" at bounding box center [527, 259] width 364 height 55
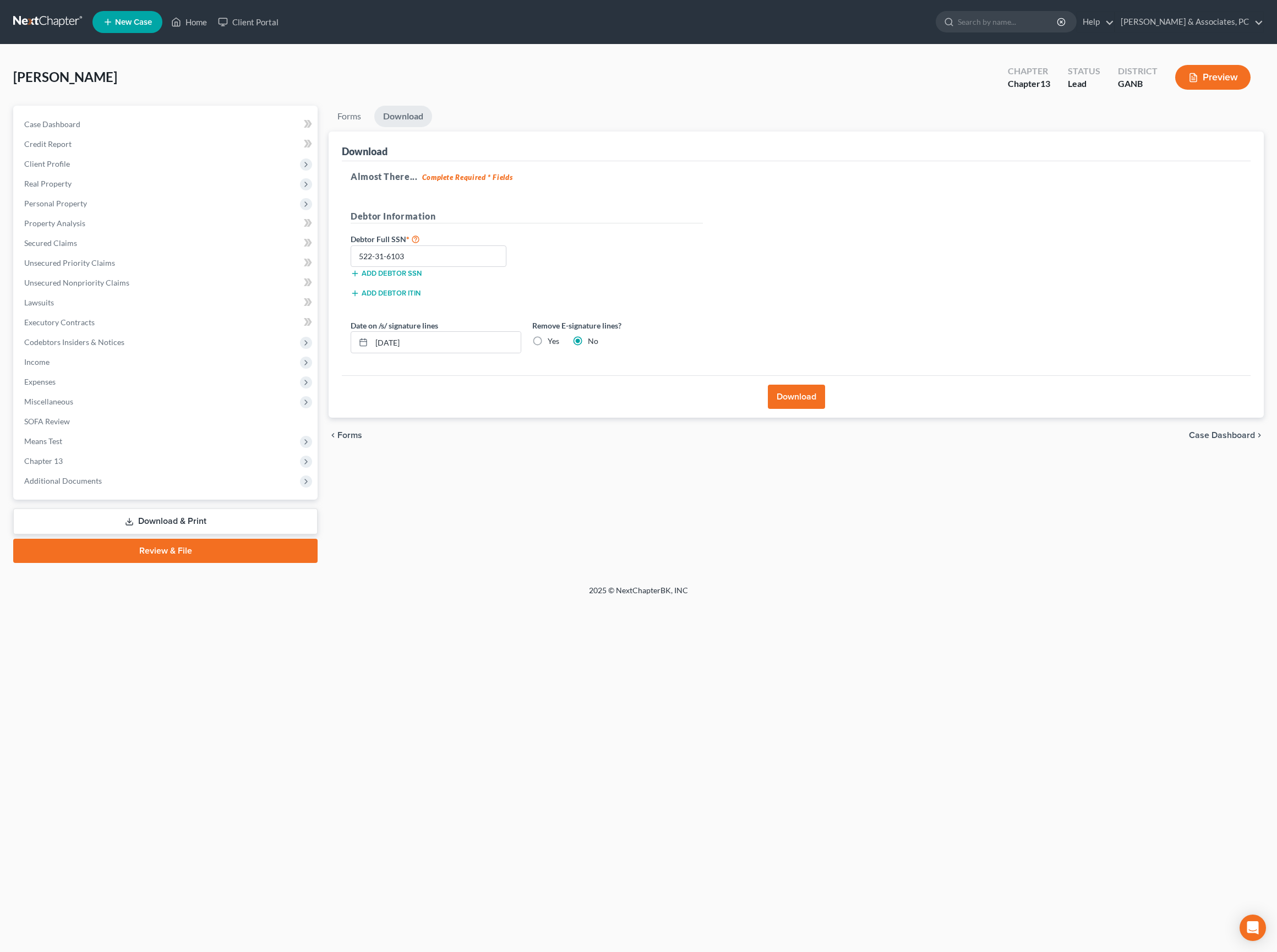
click at [810, 409] on button "Download" at bounding box center [797, 397] width 58 height 24
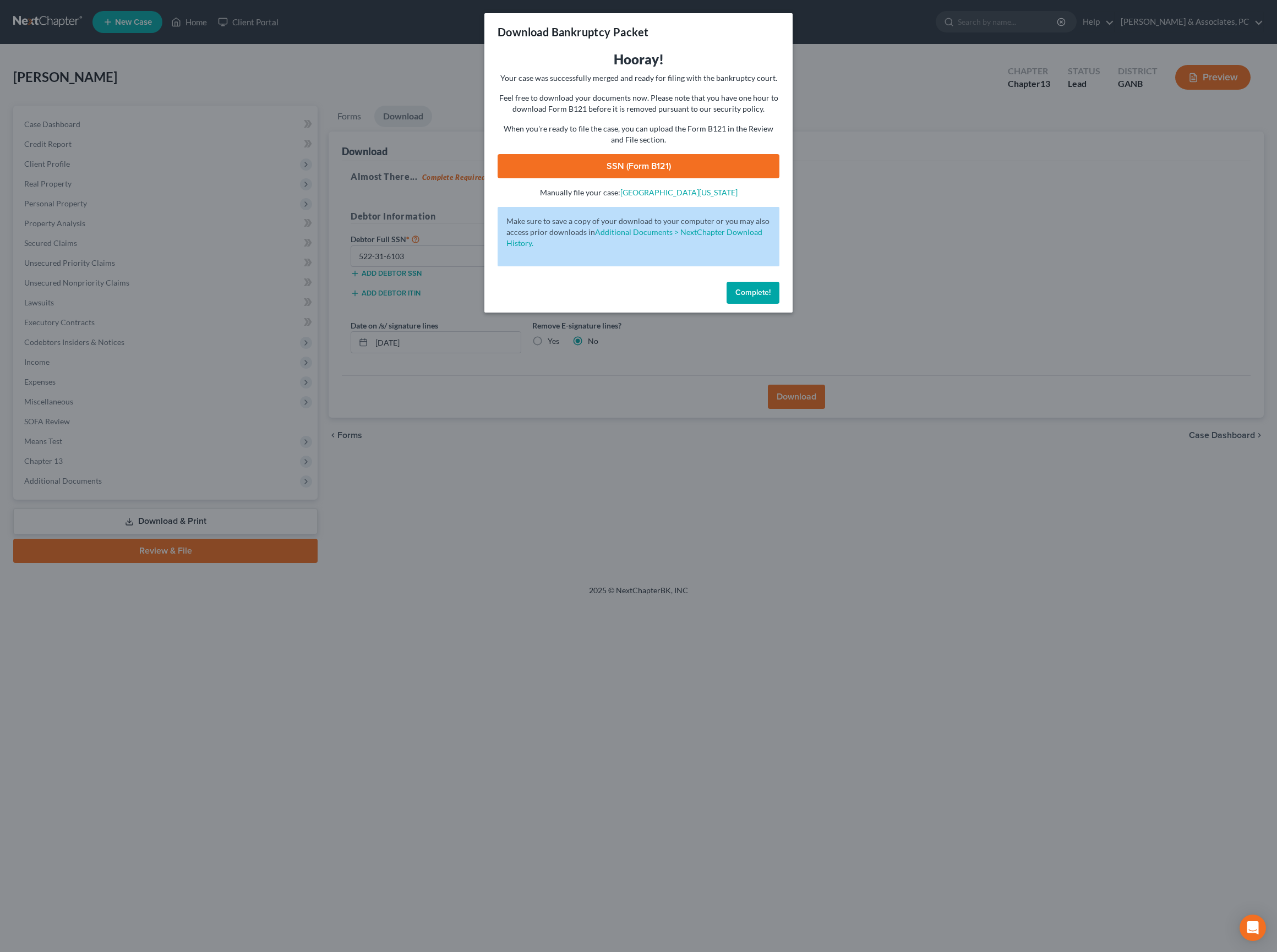
click at [683, 178] on link "SSN (Form B121)" at bounding box center [639, 166] width 282 height 24
click at [777, 304] on button "Complete!" at bounding box center [752, 293] width 53 height 22
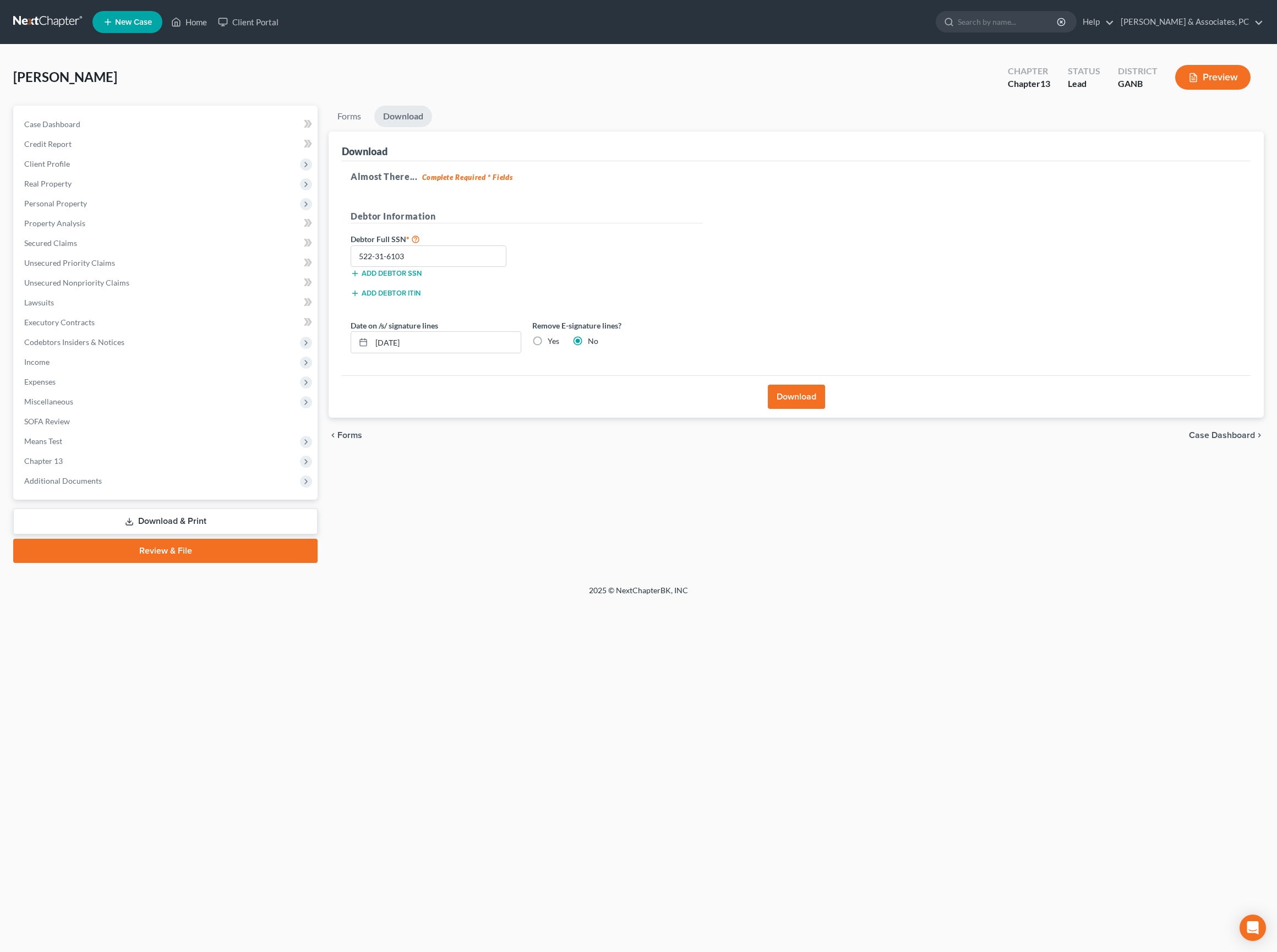
click at [186, 535] on link "Download & Print" at bounding box center [165, 522] width 304 height 26
click at [242, 563] on link "Review & File" at bounding box center [165, 551] width 304 height 24
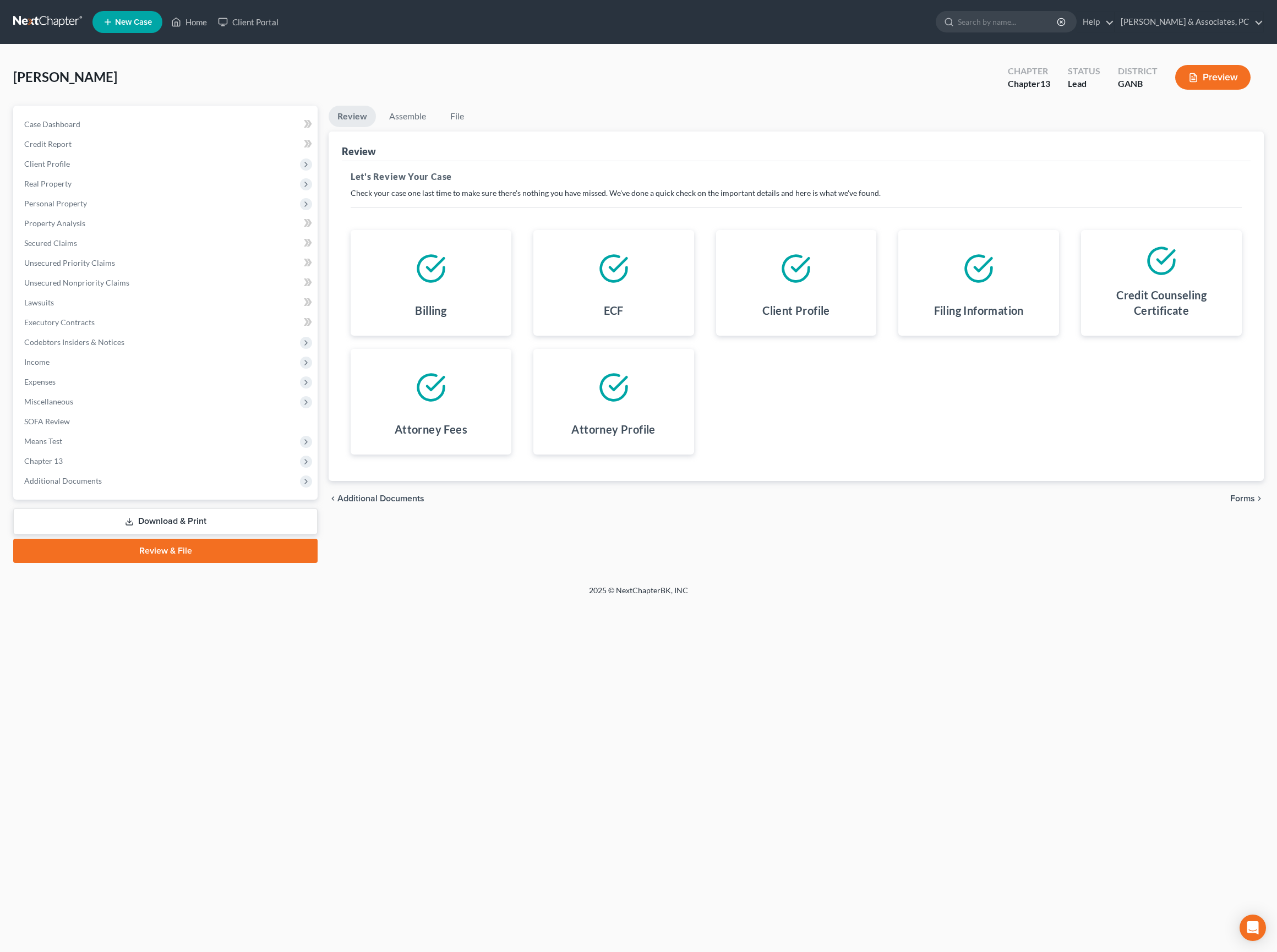
click at [812, 585] on div "[PERSON_NAME] Upgraded Chapter Chapter 13 Status Lead District GANB Preview Pet…" at bounding box center [638, 315] width 1277 height 541
click at [1238, 503] on span "Forms" at bounding box center [1242, 498] width 25 height 9
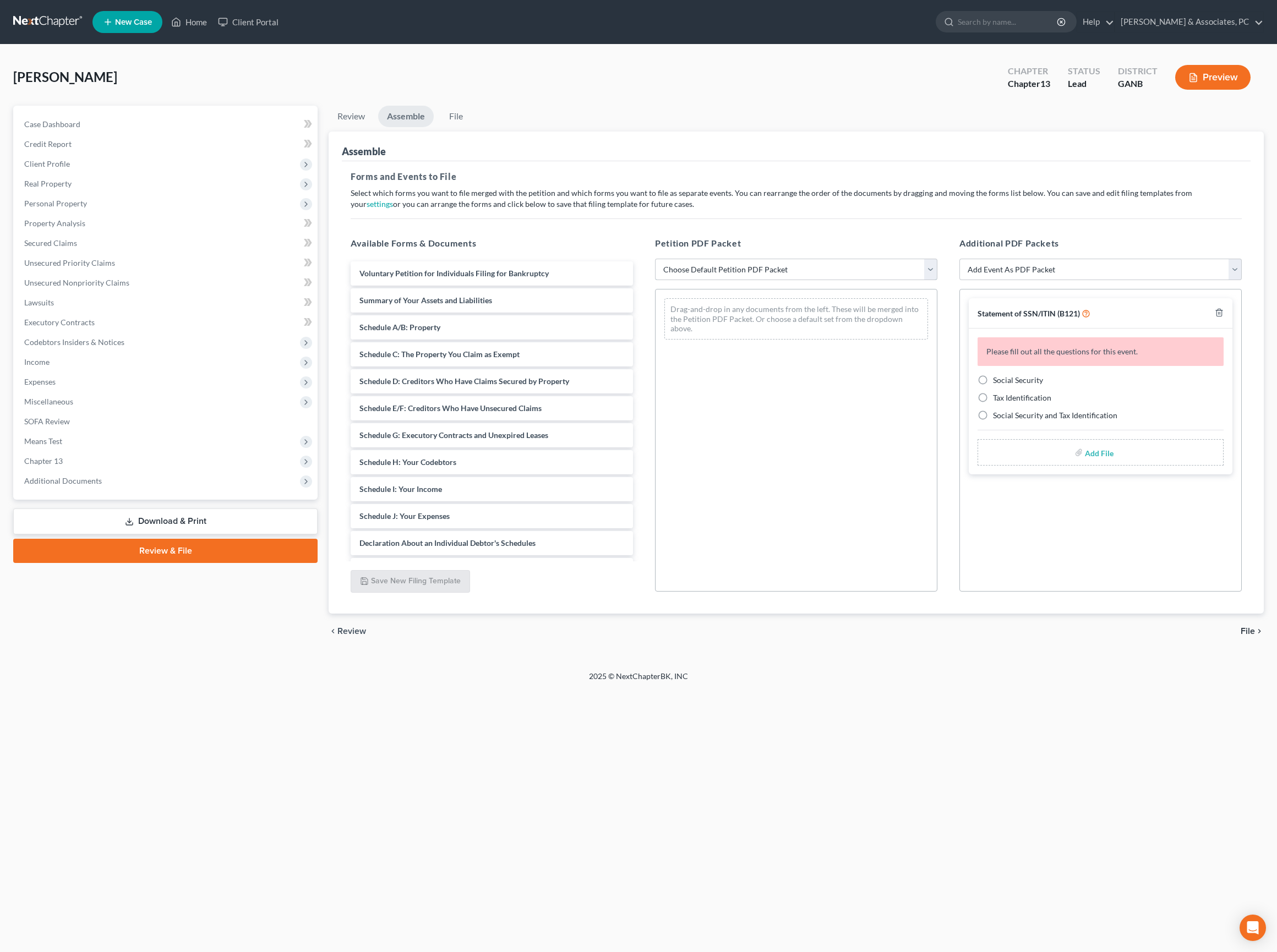
select select "0"
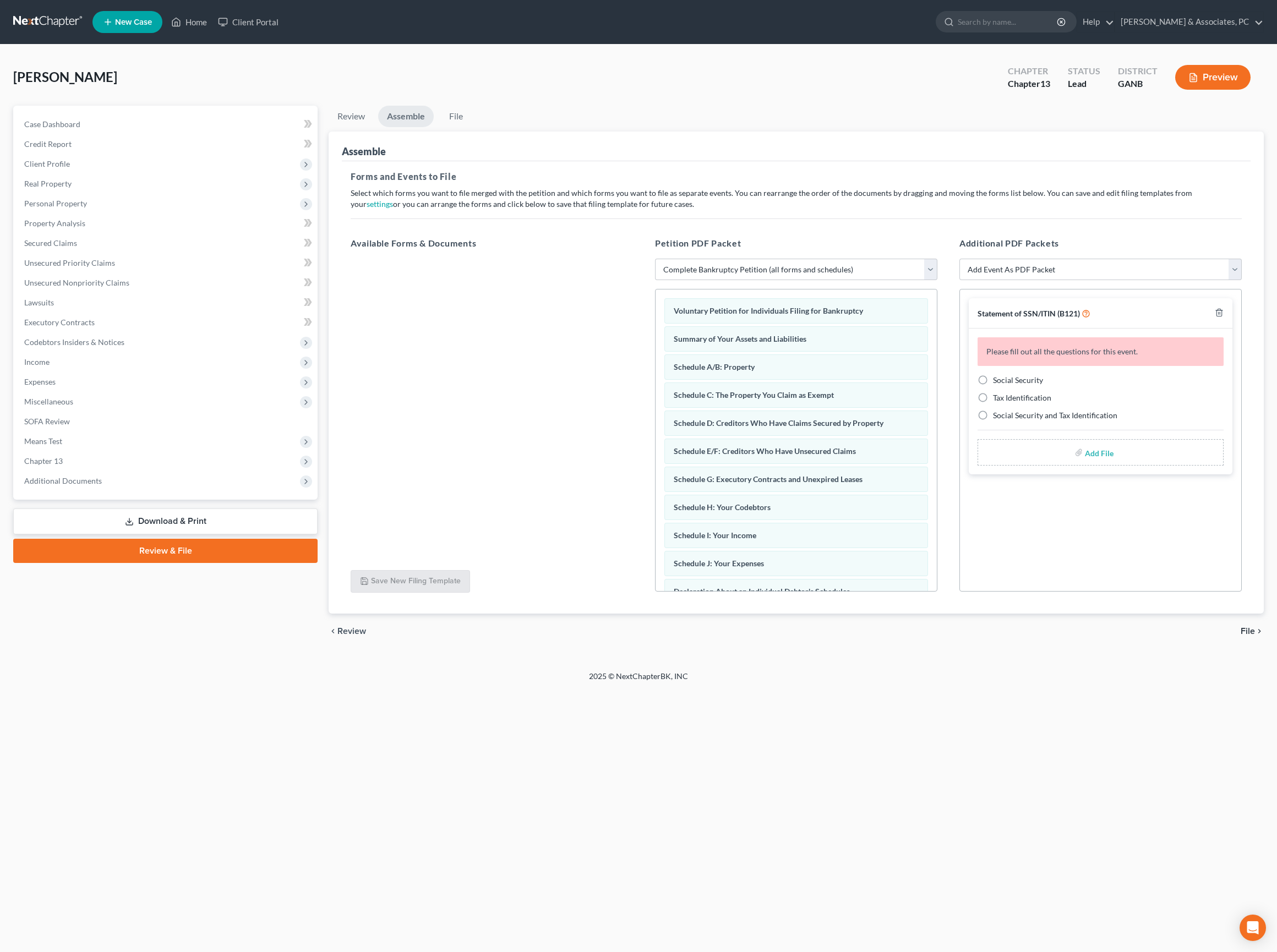
click at [1244, 636] on span "File" at bounding box center [1247, 631] width 14 height 9
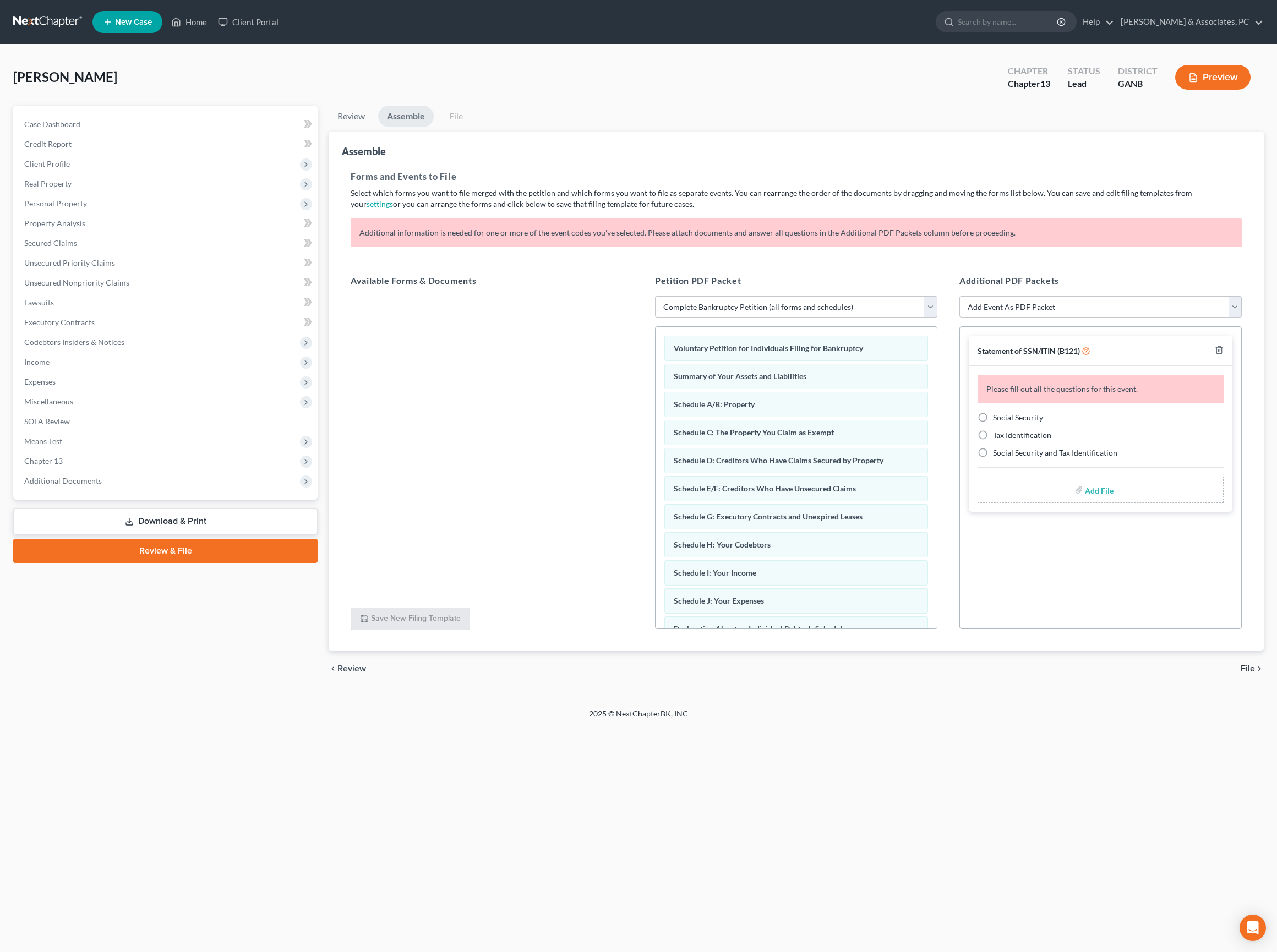
click at [993, 423] on label "Social Security" at bounding box center [1018, 417] width 50 height 11
click at [998, 419] on input "Social Security" at bounding box center [1001, 415] width 7 height 7
radio input "true"
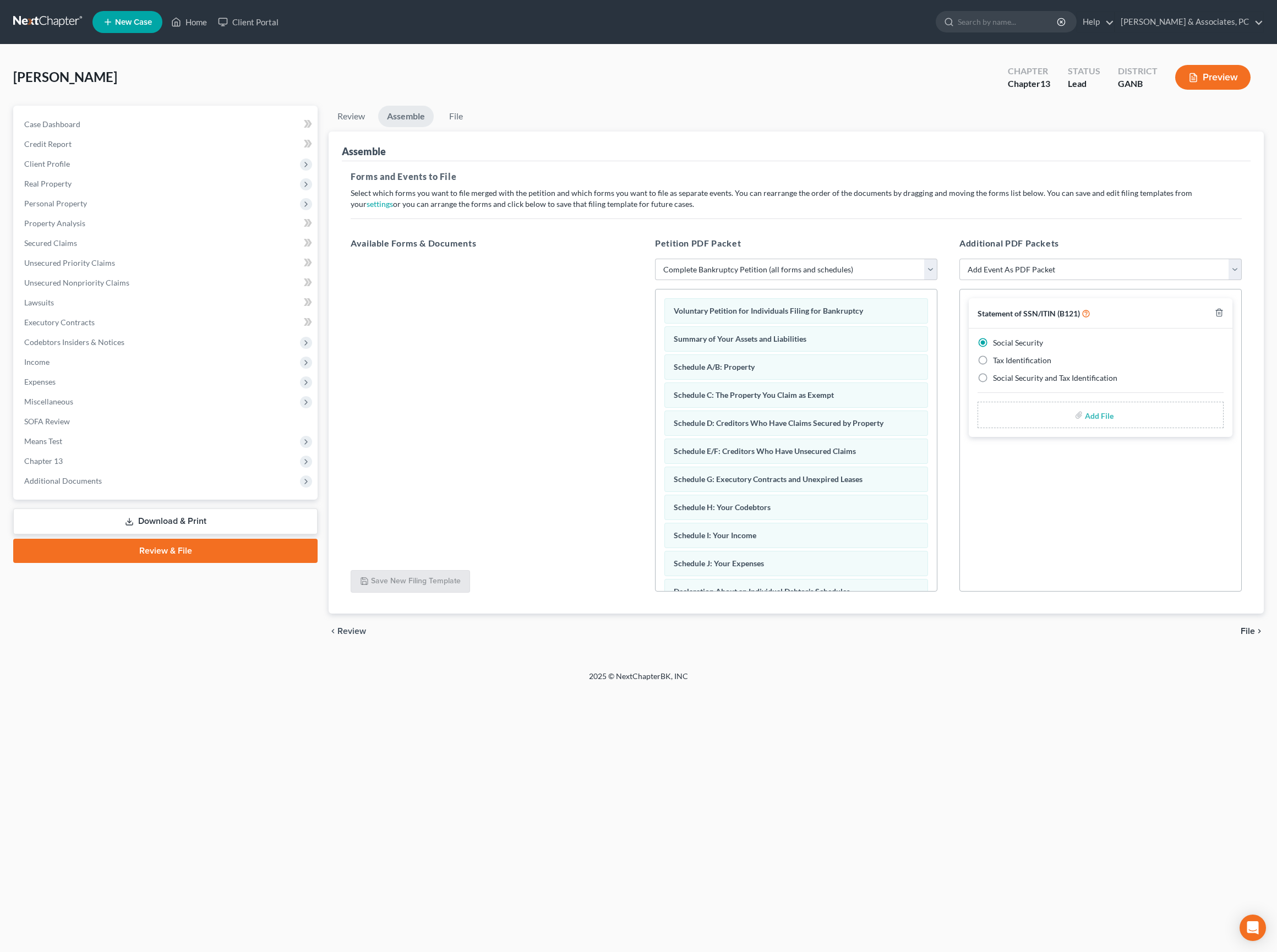
click at [1093, 425] on input "file" at bounding box center [1098, 415] width 27 height 20
type input "C:\fakepath\B21 - [PERSON_NAME].pdf"
click at [1001, 750] on div "Home New Case Client Portal [PERSON_NAME] & Associates, PC [PERSON_NAME][EMAIL_…" at bounding box center [638, 476] width 1277 height 952
click at [1132, 775] on div "Home New Case Client Portal [PERSON_NAME] & Associates, PC [PERSON_NAME][EMAIL_…" at bounding box center [638, 476] width 1277 height 952
click at [1255, 636] on icon "chevron_right" at bounding box center [1259, 631] width 9 height 9
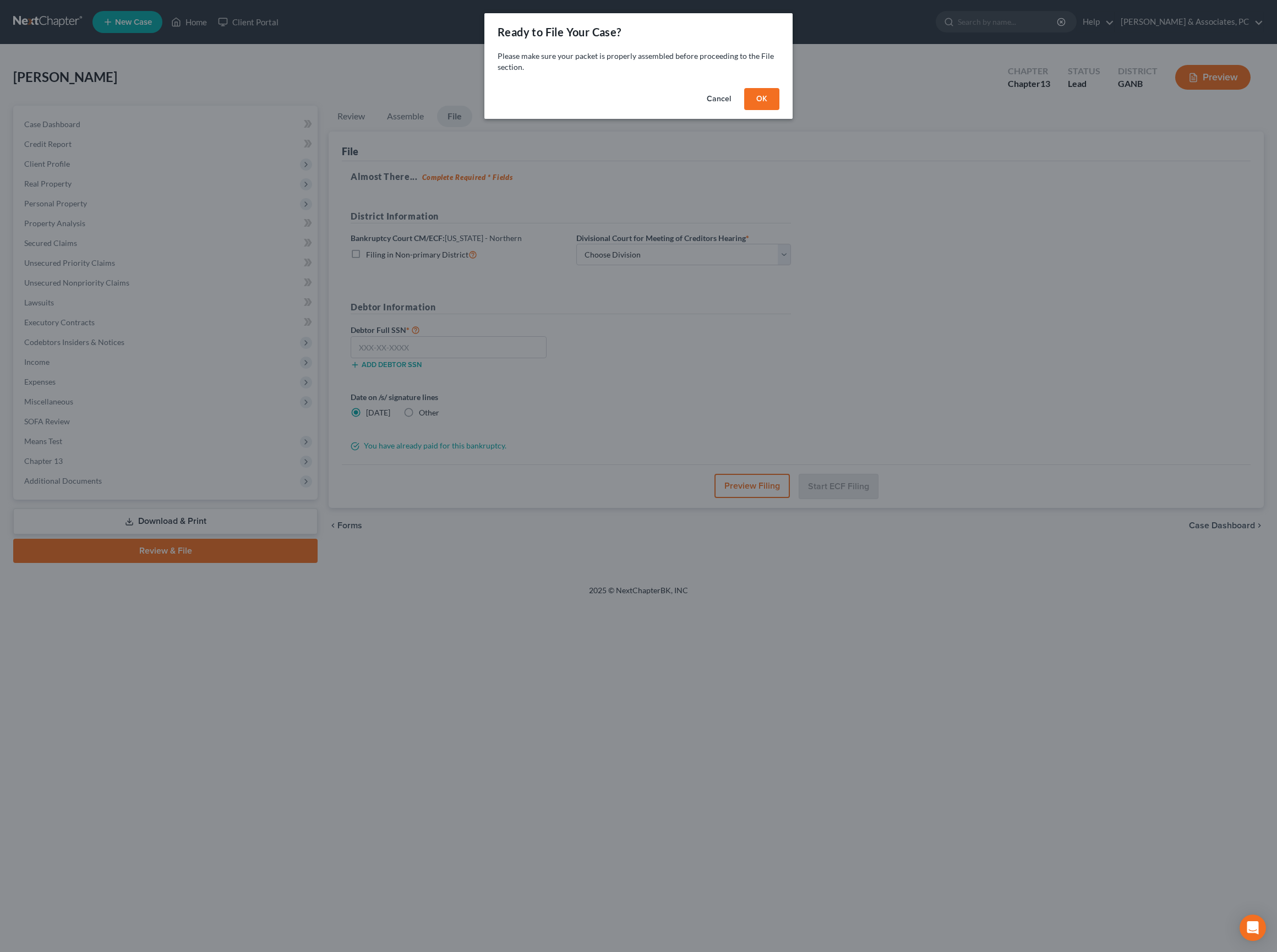
click at [775, 110] on button "OK" at bounding box center [761, 99] width 35 height 22
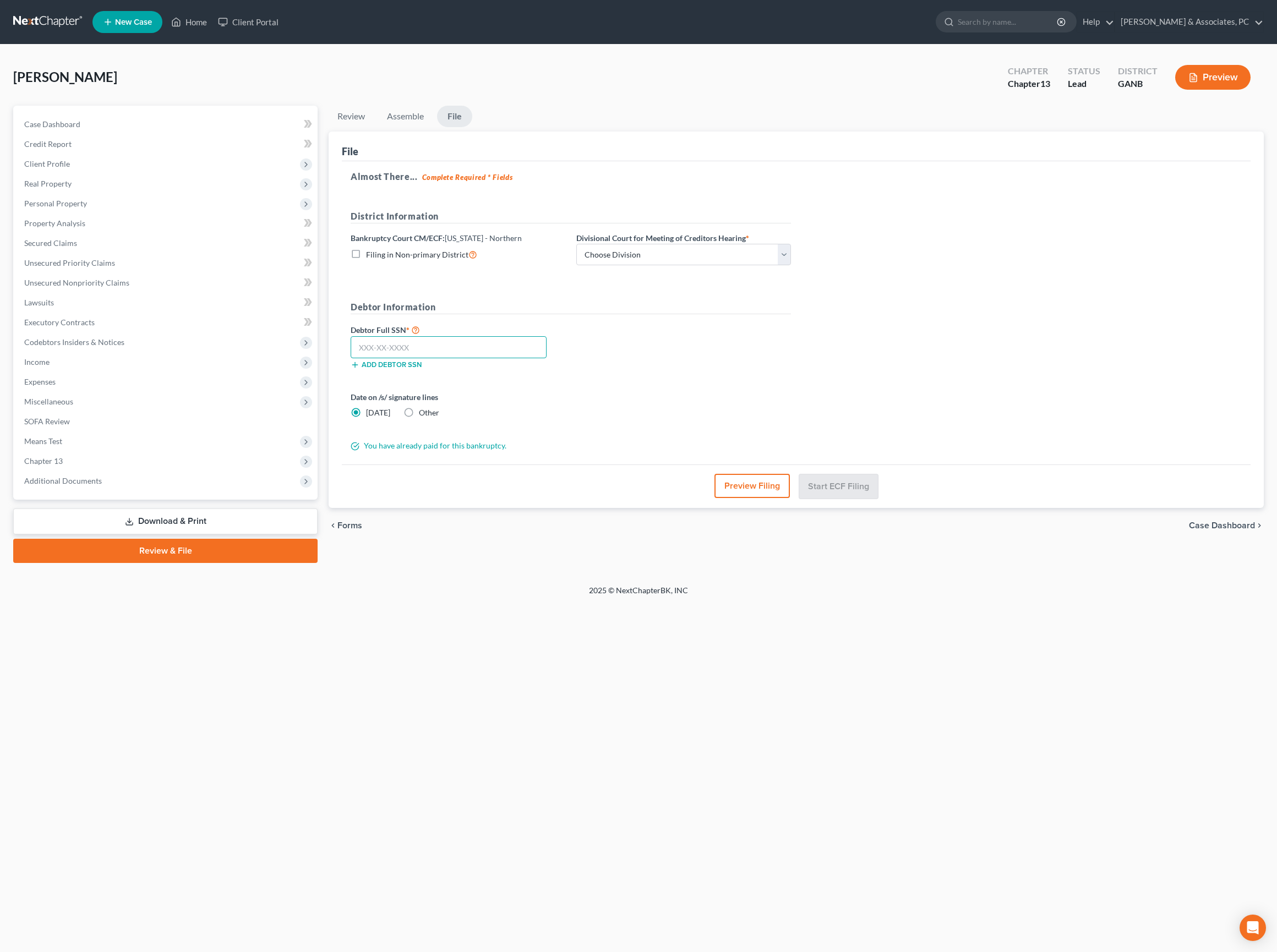
click at [479, 359] on input "text" at bounding box center [448, 347] width 196 height 22
paste input "522-31-6103"
type input "522-31-6103"
click at [930, 397] on div "Almost There... Complete Required * Fields District Information Bankruptcy Cour…" at bounding box center [796, 313] width 908 height 304
click at [930, 397] on div "Almost There... Complete Required * Fields District Information Bankruptcy Cour…" at bounding box center [796, 313] width 908 height 304
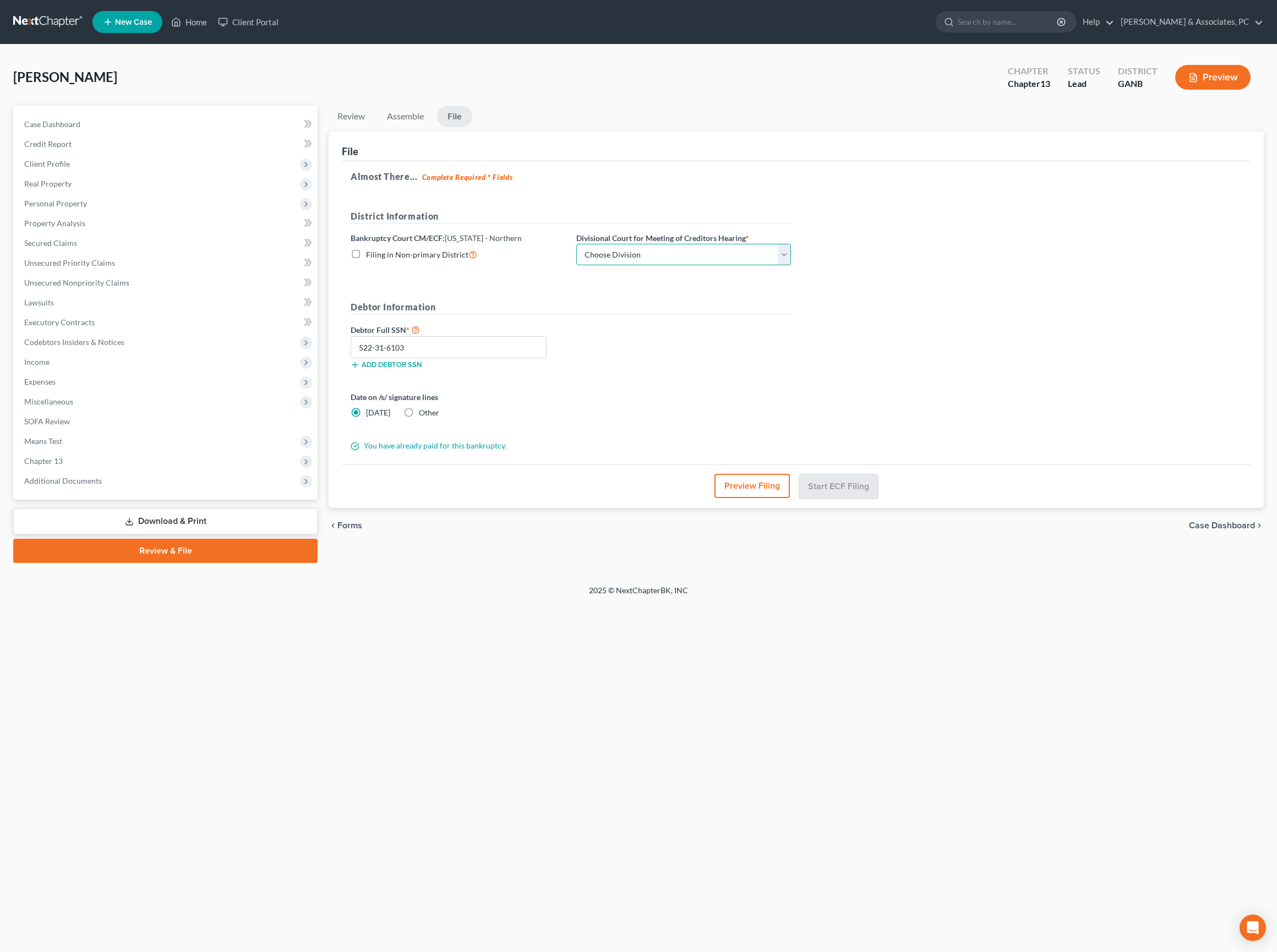
drag, startPoint x: 845, startPoint y: 279, endPoint x: 835, endPoint y: 295, distance: 18.9
click at [791, 266] on select "Choose Division [GEOGRAPHIC_DATA] [GEOGRAPHIC_DATA] [GEOGRAPHIC_DATA] [GEOGRAPH…" at bounding box center [684, 254] width 215 height 22
select select "0"
click at [942, 360] on div "Almost There... Complete Required * Fields District Information Bankruptcy Cour…" at bounding box center [796, 313] width 908 height 304
click at [1001, 310] on div "Almost There... Complete Required * Fields District Information Bankruptcy Cour…" at bounding box center [796, 313] width 908 height 304
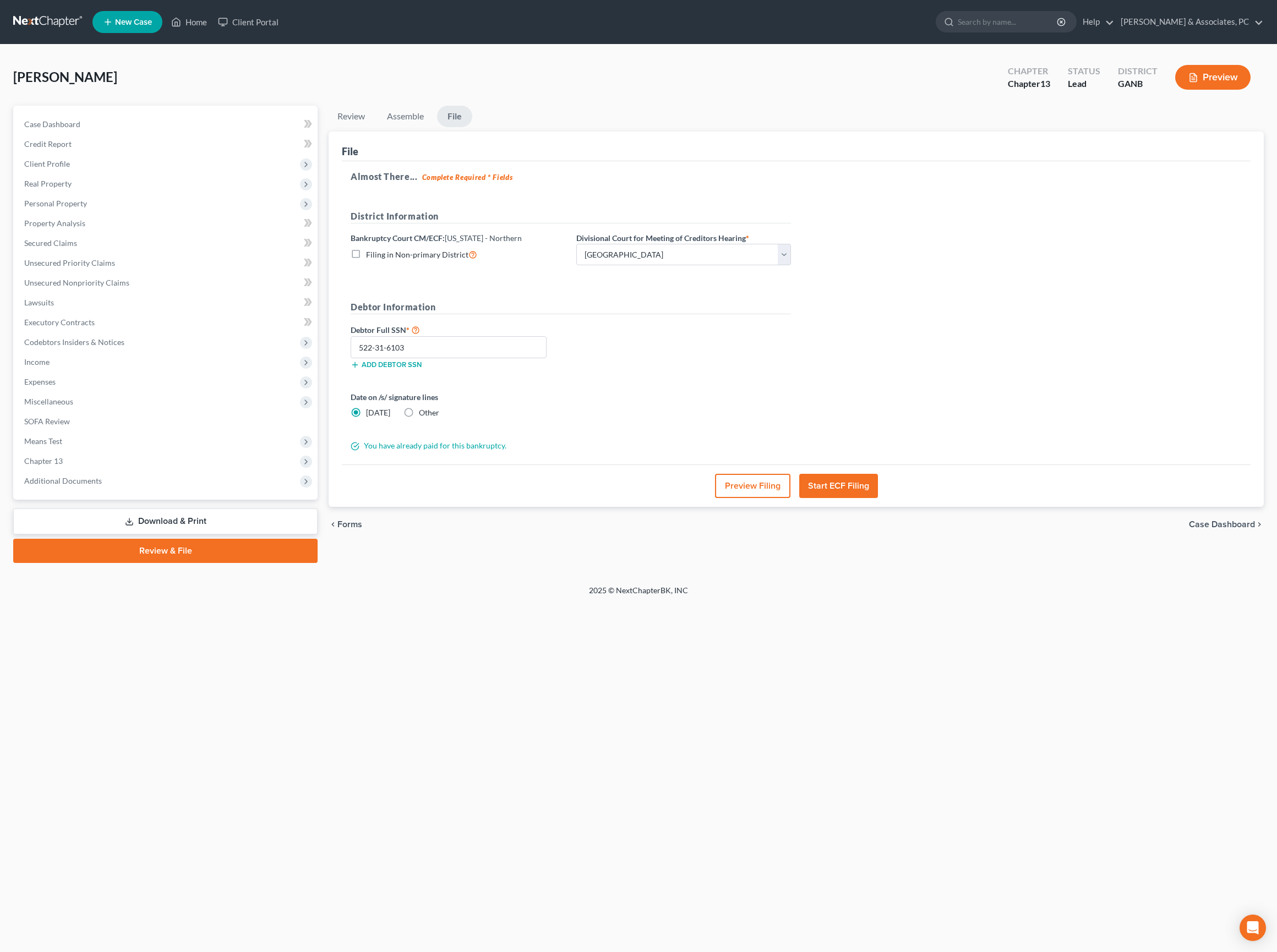
click at [754, 378] on div "Debtor Full SSN * 522-31-6103 Add debtor SSN" at bounding box center [570, 350] width 451 height 55
click at [855, 498] on button "Start ECF Filing" at bounding box center [838, 486] width 79 height 24
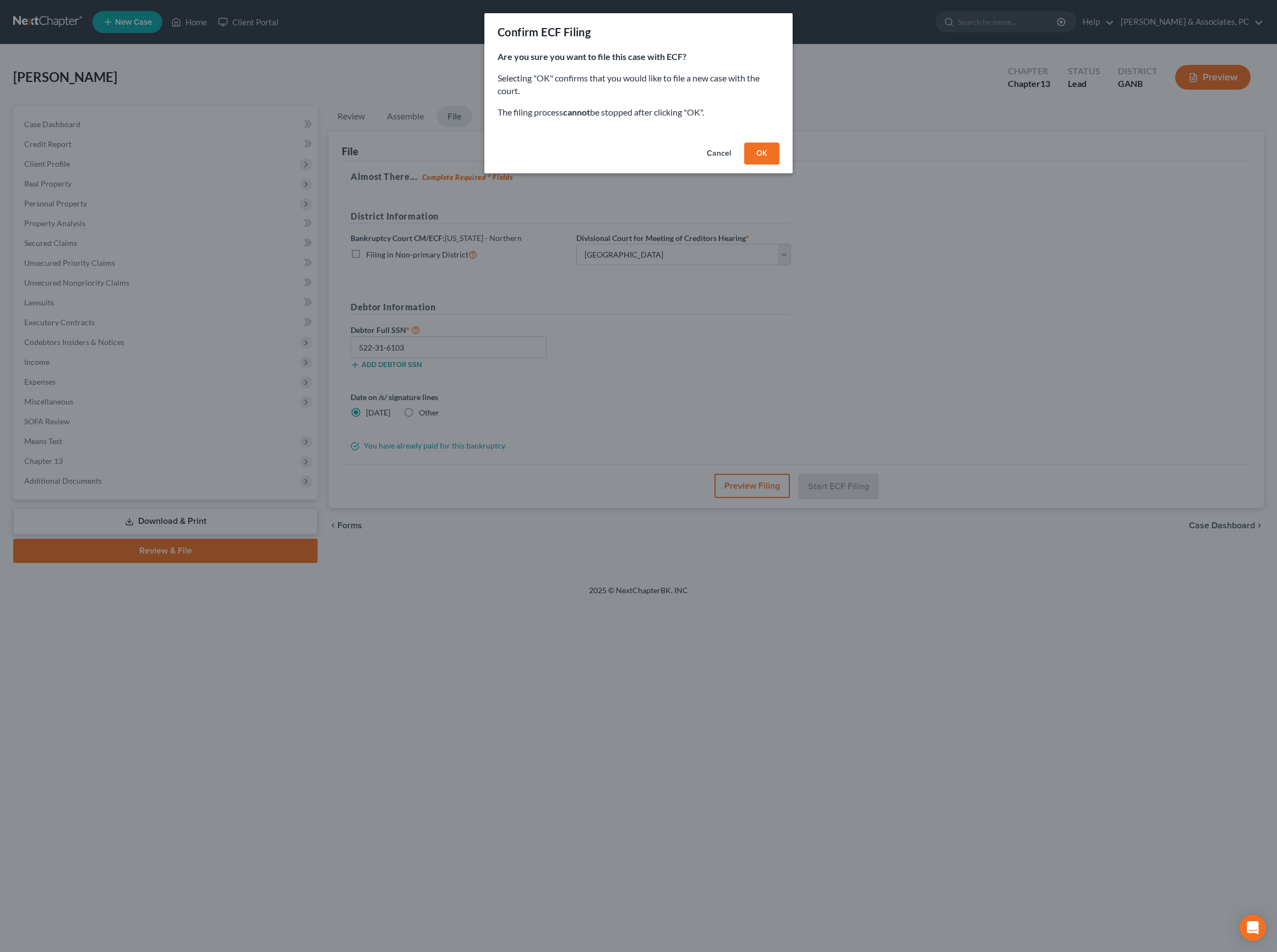
click at [773, 165] on button "OK" at bounding box center [761, 153] width 35 height 22
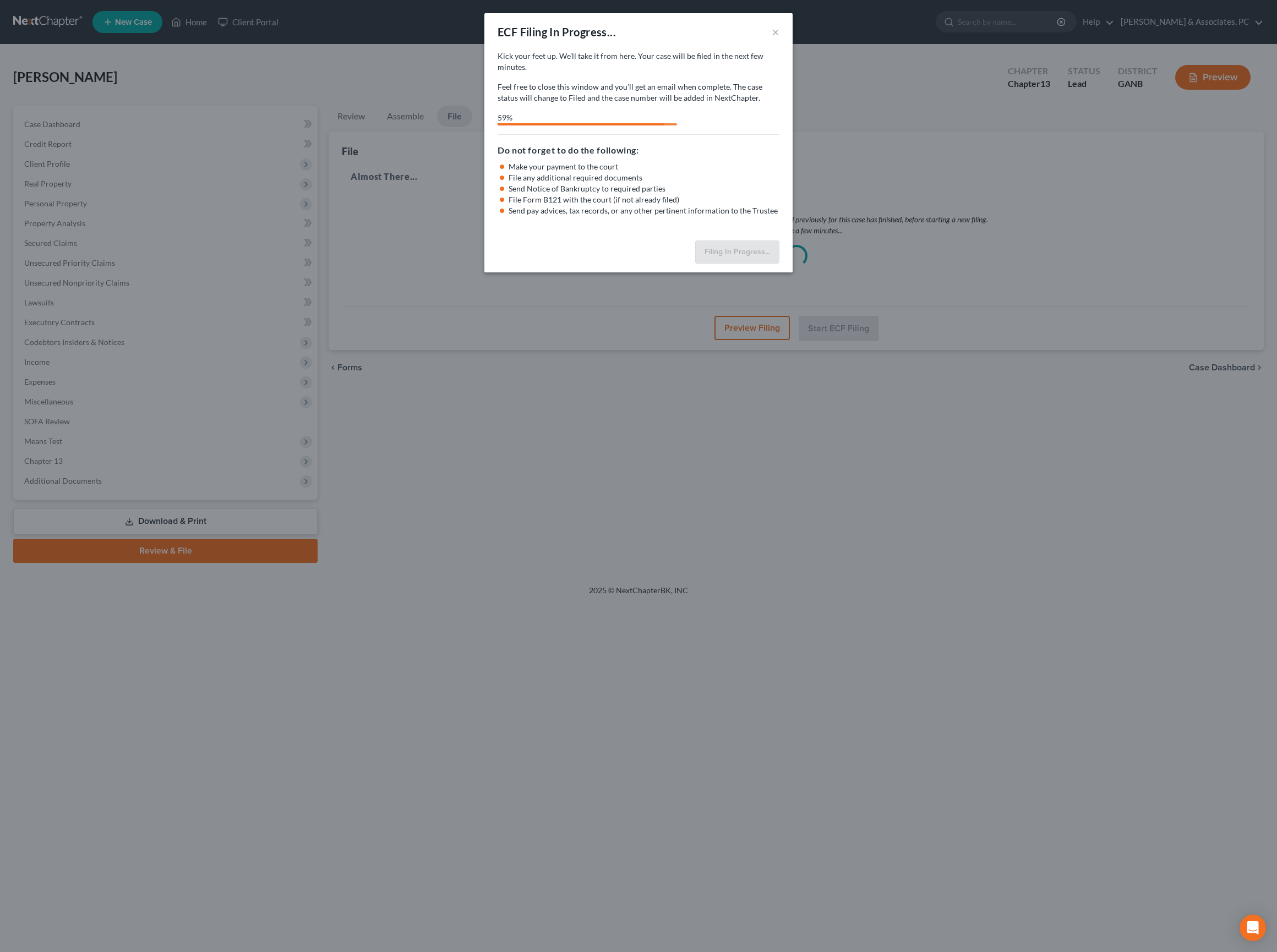
select select "0"
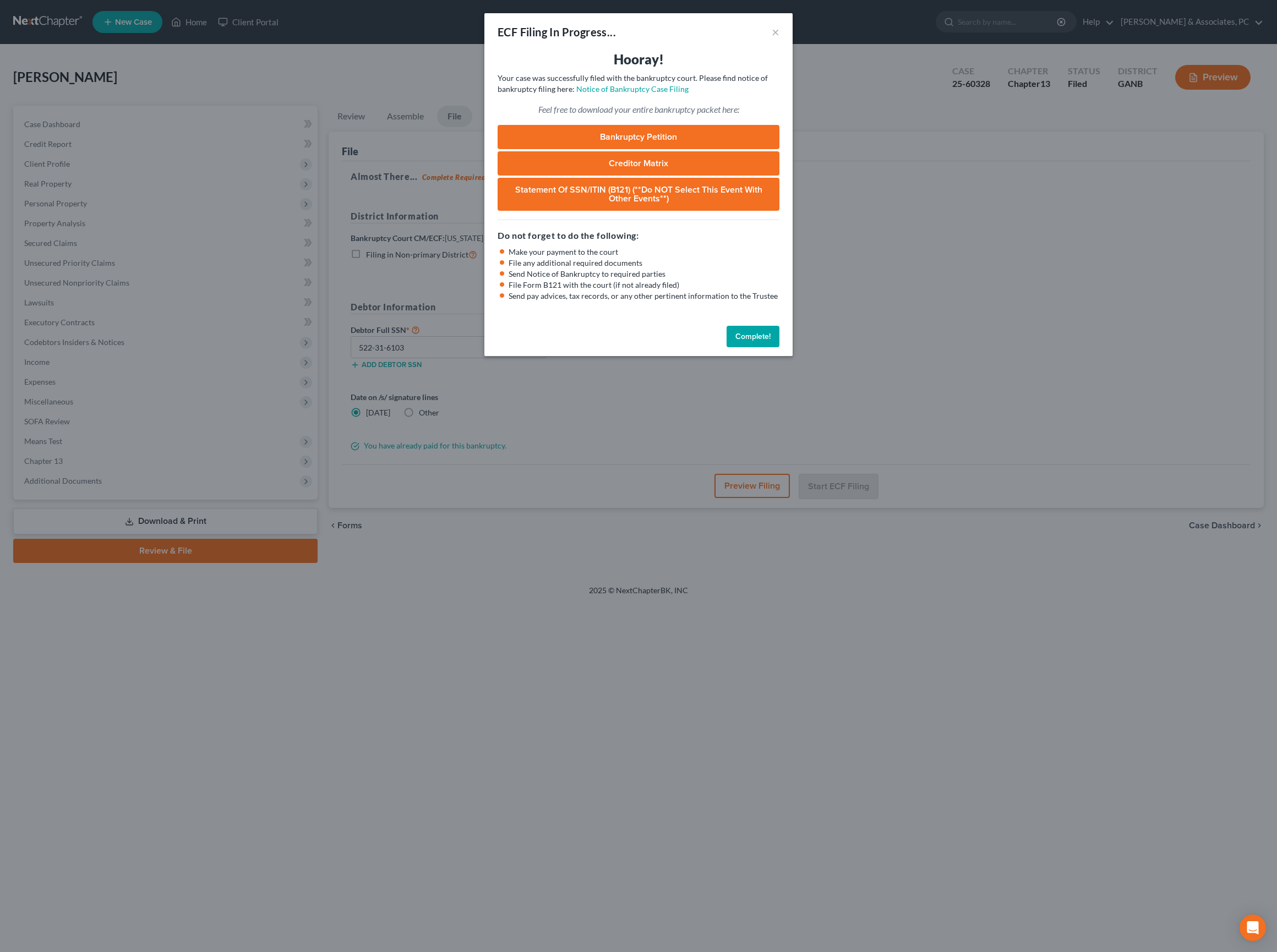
click at [764, 348] on button "Complete!" at bounding box center [752, 337] width 53 height 22
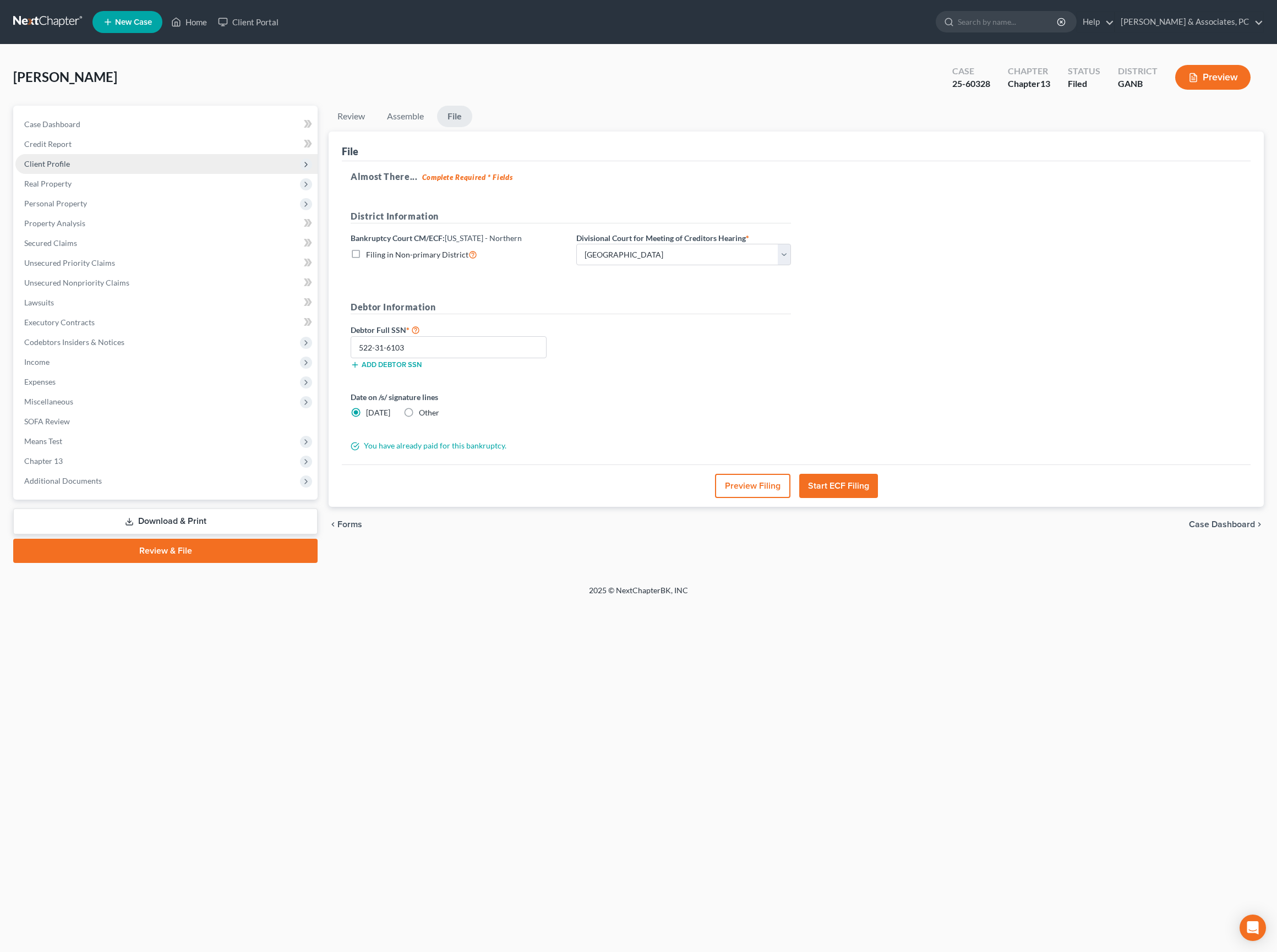
click at [58, 168] on span "Client Profile" at bounding box center [47, 163] width 46 height 9
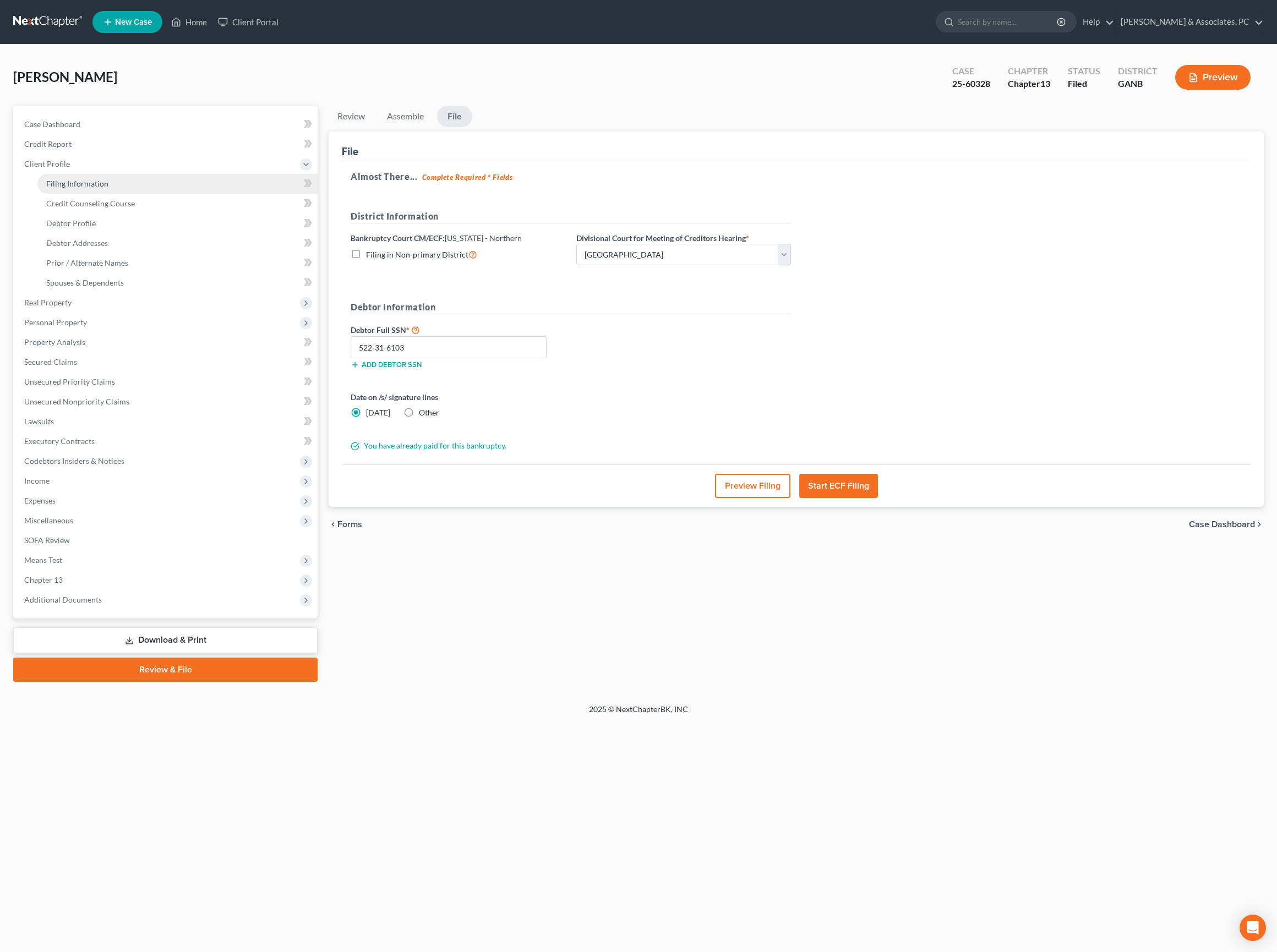
click at [93, 188] on span "Filing Information" at bounding box center [78, 183] width 63 height 9
select select "1"
select select "0"
select select "3"
select select "19"
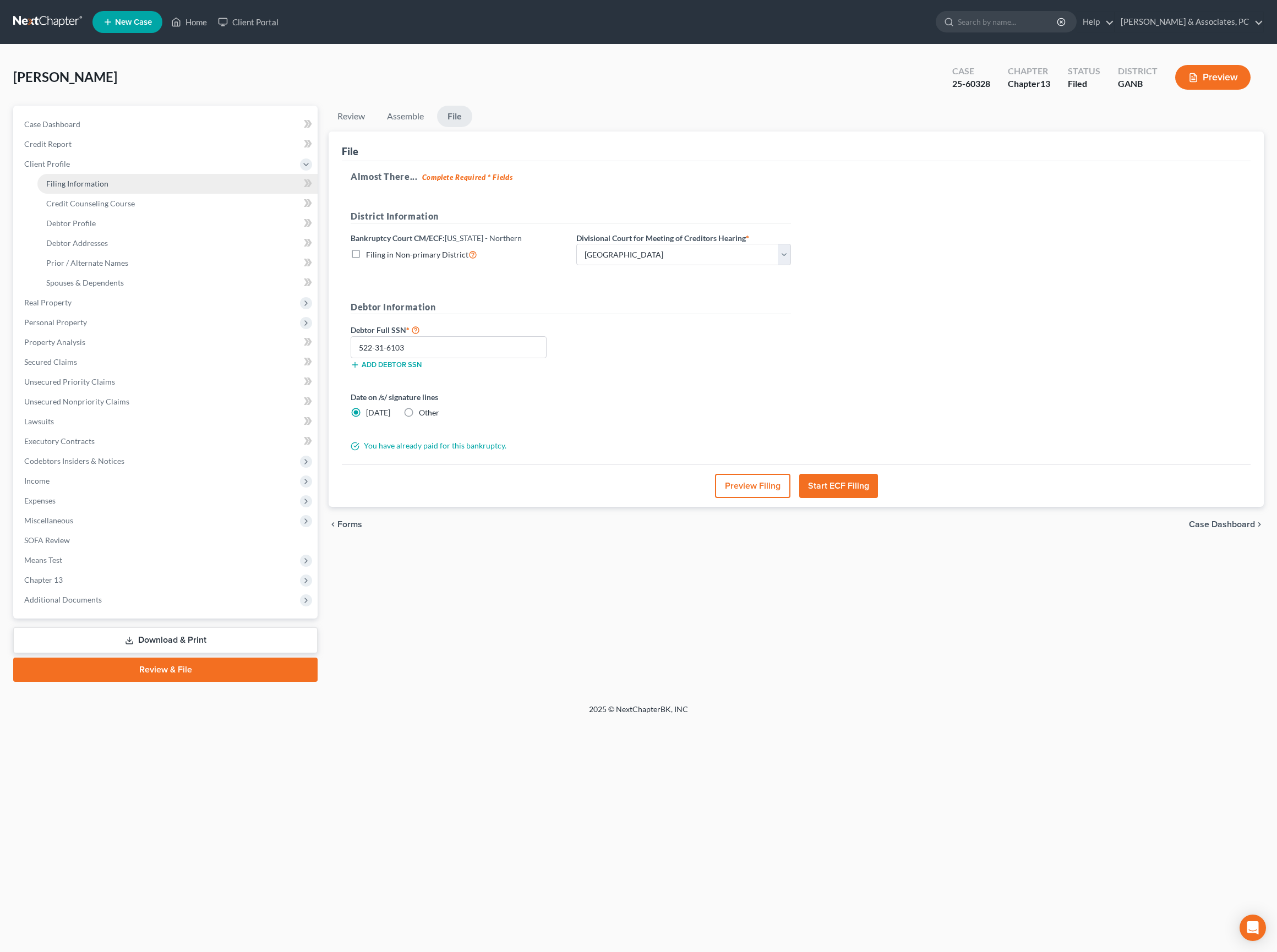
select select "0"
select select "10"
